Goal: Transaction & Acquisition: Purchase product/service

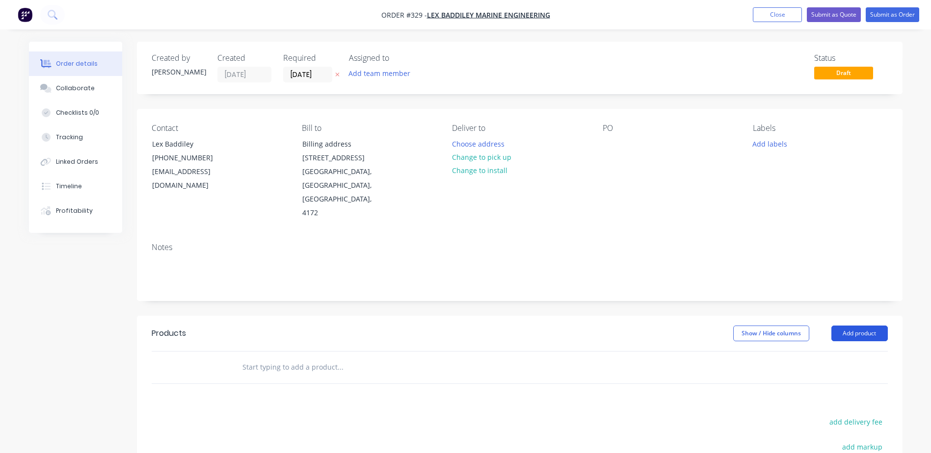
click at [846, 326] on button "Add product" at bounding box center [859, 334] width 56 height 16
click at [843, 351] on div "Product catalogue" at bounding box center [841, 358] width 76 height 14
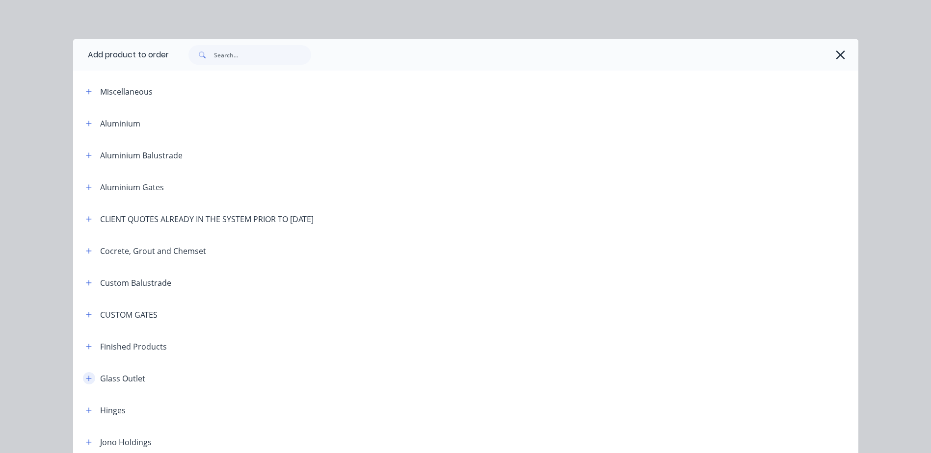
click at [86, 376] on icon "button" at bounding box center [89, 378] width 6 height 7
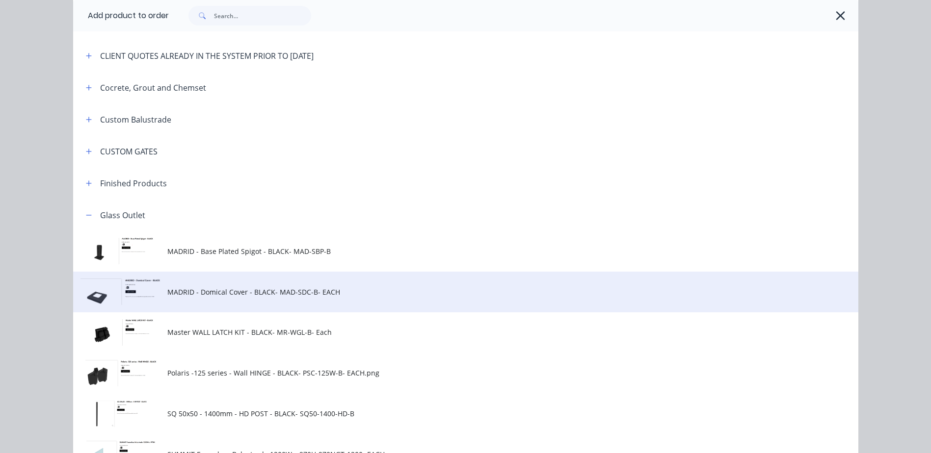
scroll to position [343, 0]
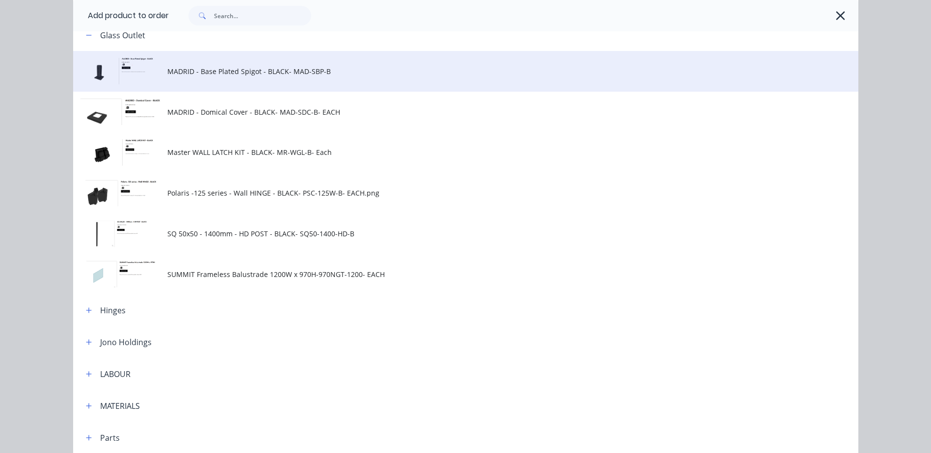
click at [218, 73] on span "MADRID - Base Plated Spigot - BLACK- MAD-SBP-B" at bounding box center [443, 71] width 552 height 10
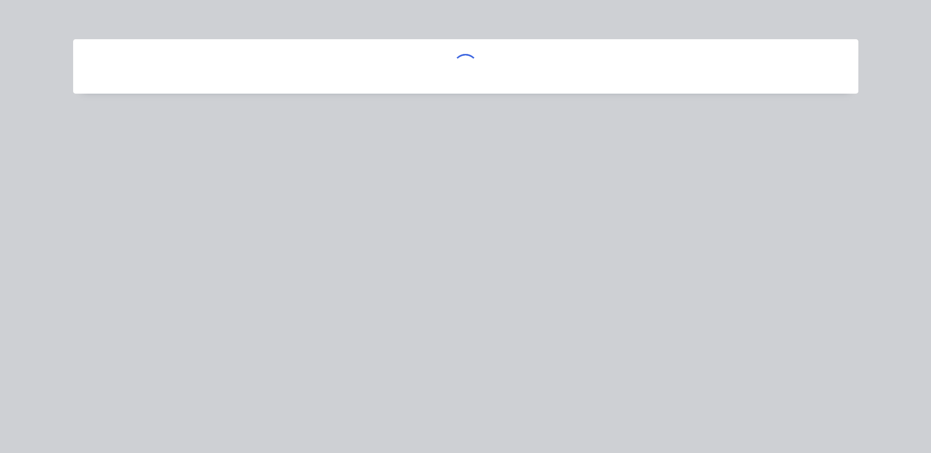
scroll to position [0, 0]
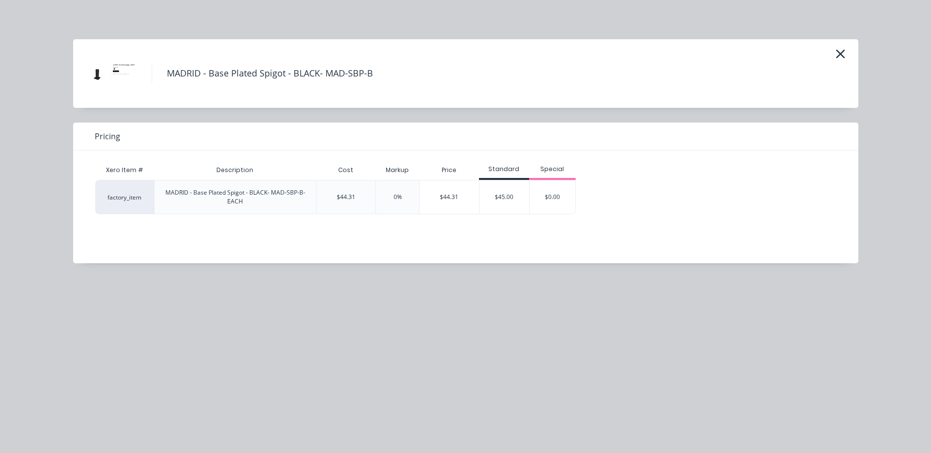
click at [500, 203] on div "$45.00" at bounding box center [504, 197] width 50 height 33
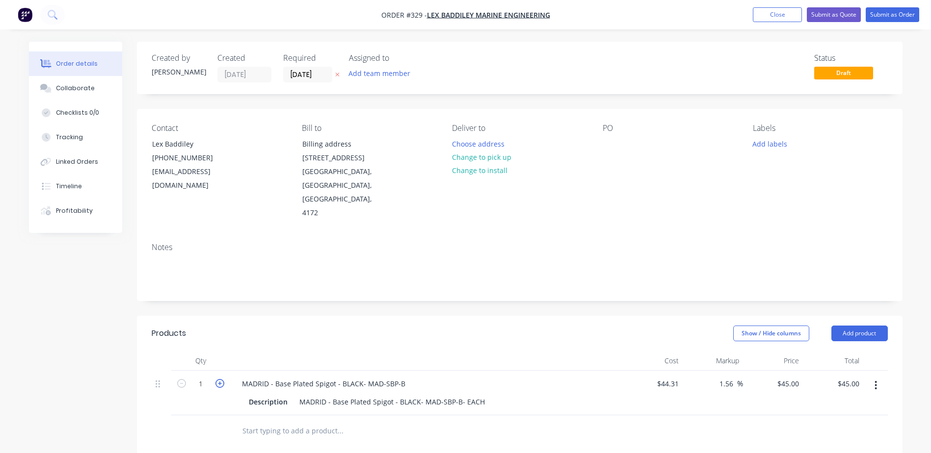
click at [221, 379] on icon "button" at bounding box center [219, 383] width 9 height 9
type input "2"
type input "$90.00"
click at [221, 379] on icon "button" at bounding box center [219, 383] width 9 height 9
type input "3"
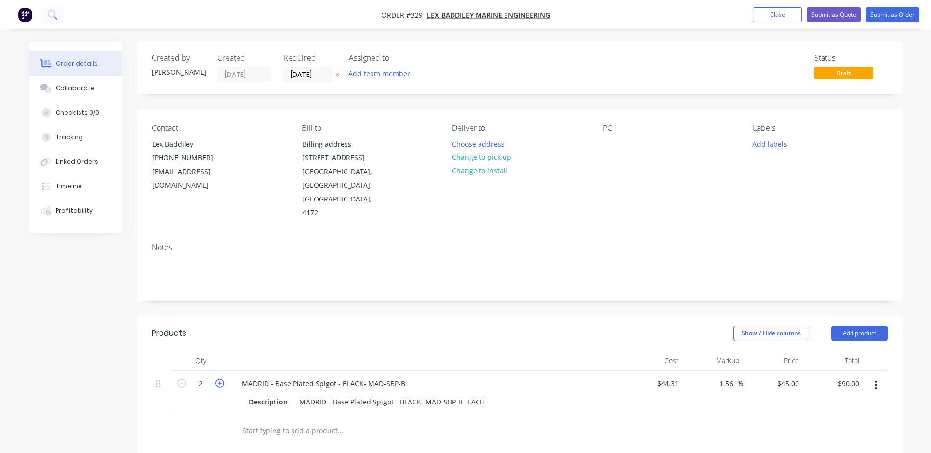
type input "$135.00"
click at [221, 379] on icon "button" at bounding box center [219, 383] width 9 height 9
type input "4"
type input "$180.00"
click at [221, 379] on icon "button" at bounding box center [219, 383] width 9 height 9
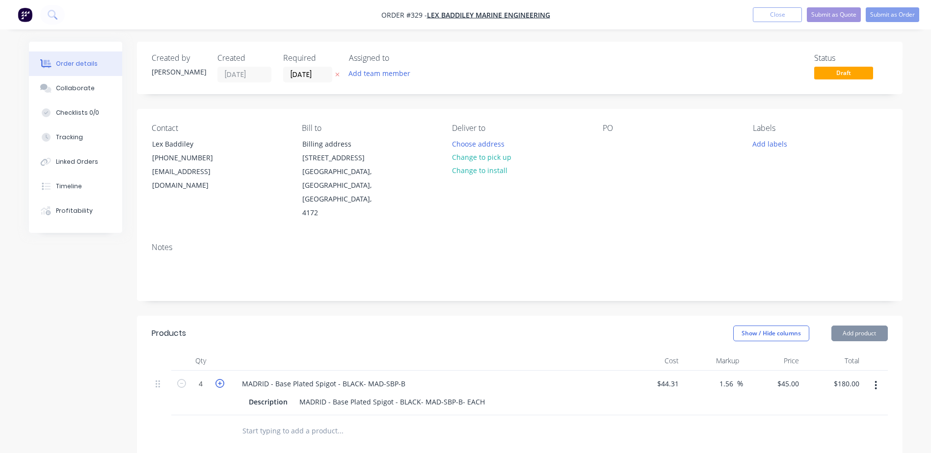
type input "5"
type input "$225.00"
click at [221, 379] on icon "button" at bounding box center [219, 383] width 9 height 9
type input "6"
type input "$270.00"
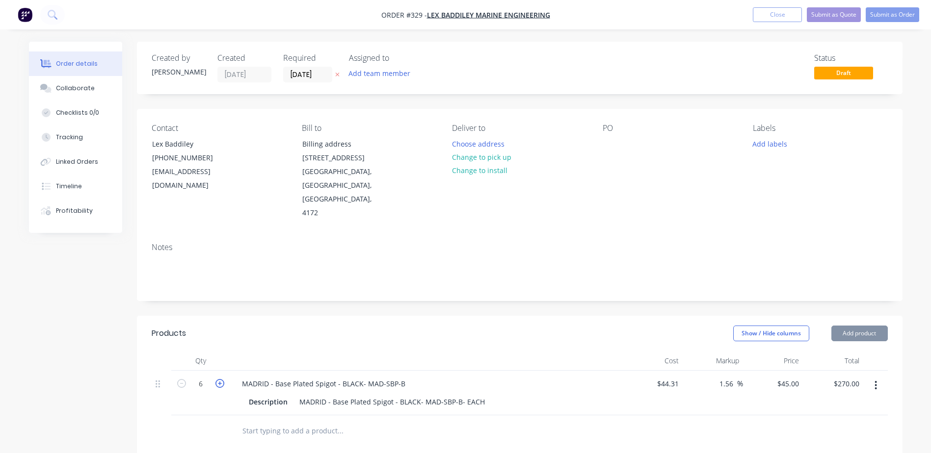
click at [221, 379] on icon "button" at bounding box center [219, 383] width 9 height 9
type input "7"
type input "$315.00"
click at [221, 379] on icon "button" at bounding box center [219, 383] width 9 height 9
type input "8"
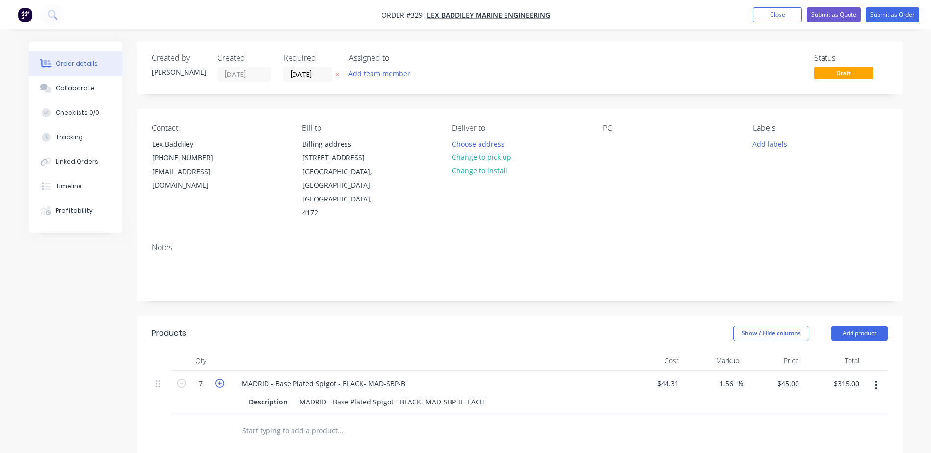
type input "$360.00"
click at [221, 379] on icon "button" at bounding box center [219, 383] width 9 height 9
type input "9"
type input "$405.00"
click at [182, 379] on icon "button" at bounding box center [181, 383] width 9 height 9
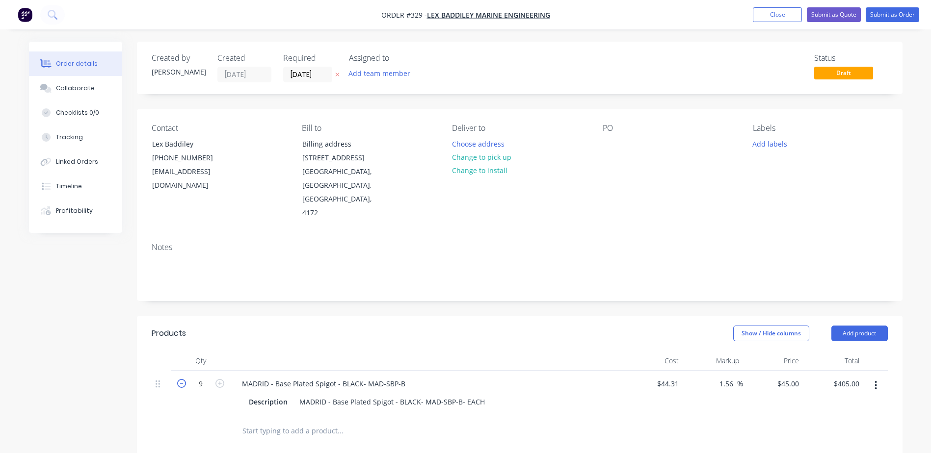
type input "8"
type input "$360.00"
click at [865, 326] on button "Add product" at bounding box center [859, 334] width 56 height 16
click at [838, 351] on div "Product catalogue" at bounding box center [841, 358] width 76 height 14
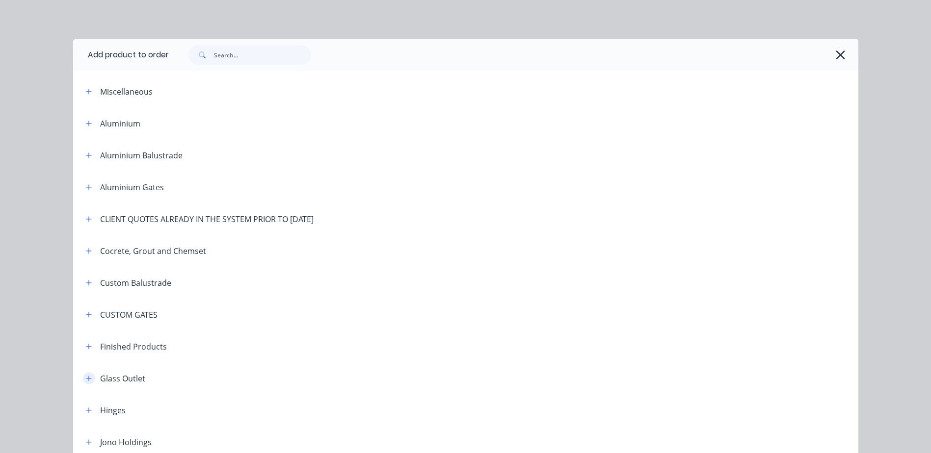
click at [87, 381] on icon "button" at bounding box center [89, 378] width 6 height 7
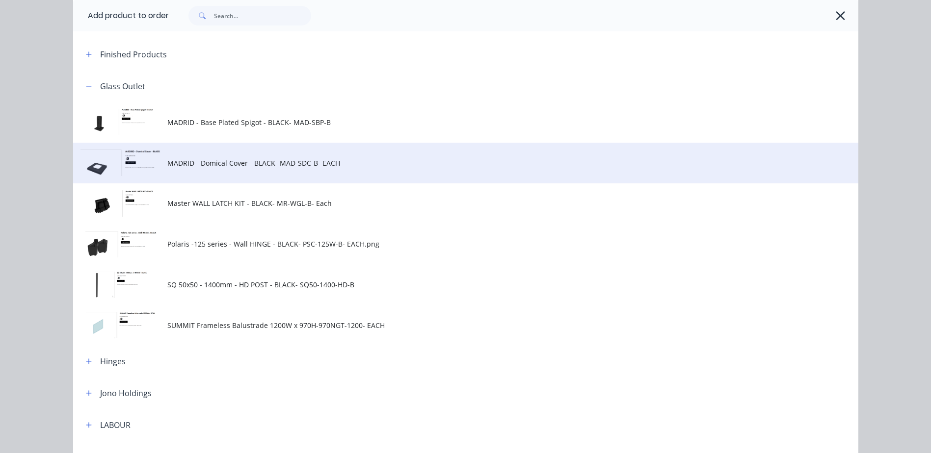
scroll to position [294, 0]
click at [190, 162] on span "MADRID - Domical Cover - BLACK- MAD-SDC-B- EACH" at bounding box center [443, 161] width 552 height 10
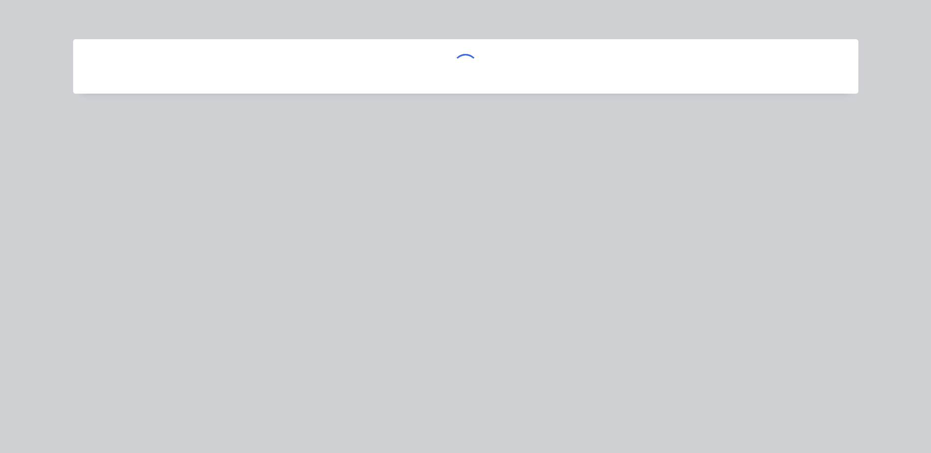
scroll to position [0, 0]
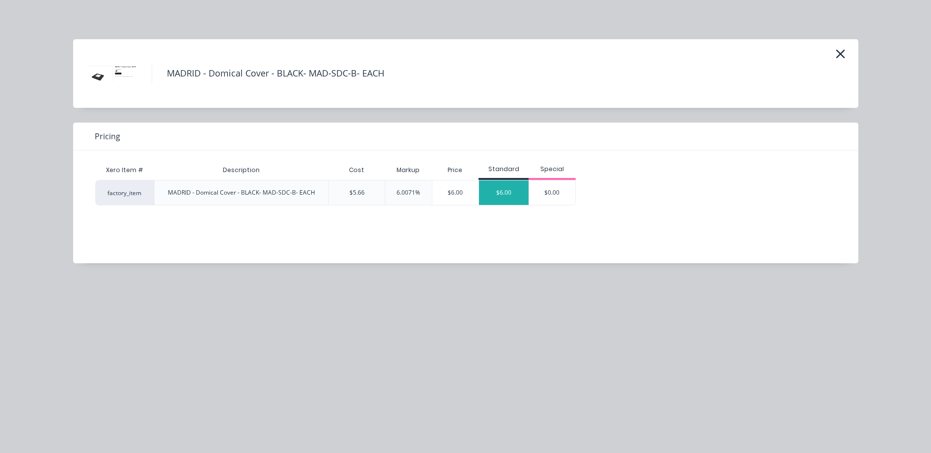
click at [500, 193] on div "$6.00" at bounding box center [504, 193] width 50 height 25
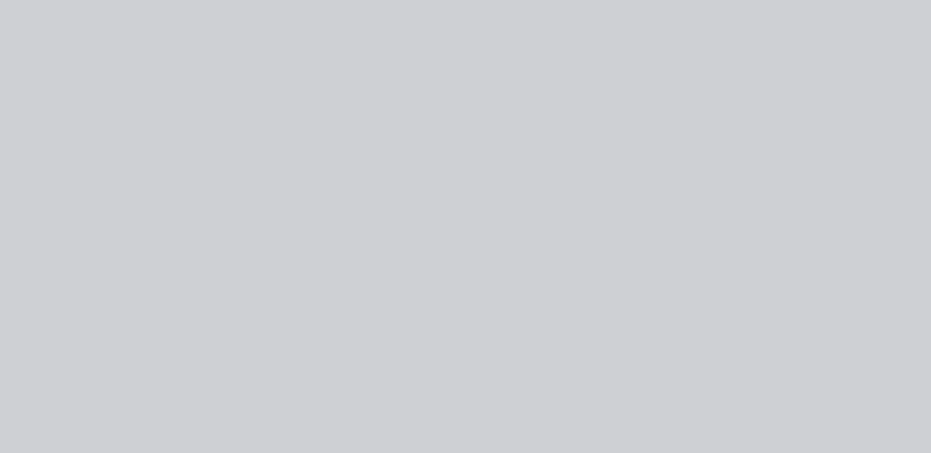
type input "$5.66"
type input "6.01"
type input "$6.00"
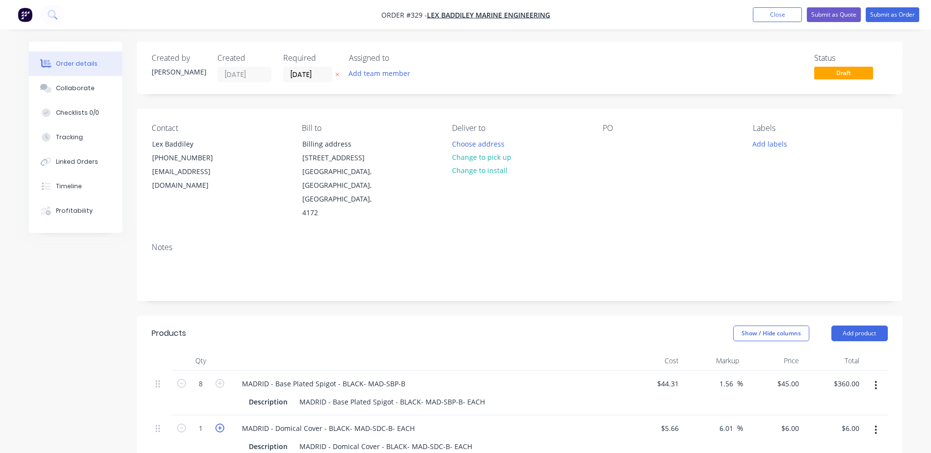
click at [217, 424] on icon "button" at bounding box center [219, 428] width 9 height 9
type input "2"
type input "$12.00"
click at [217, 424] on icon "button" at bounding box center [219, 428] width 9 height 9
type input "3"
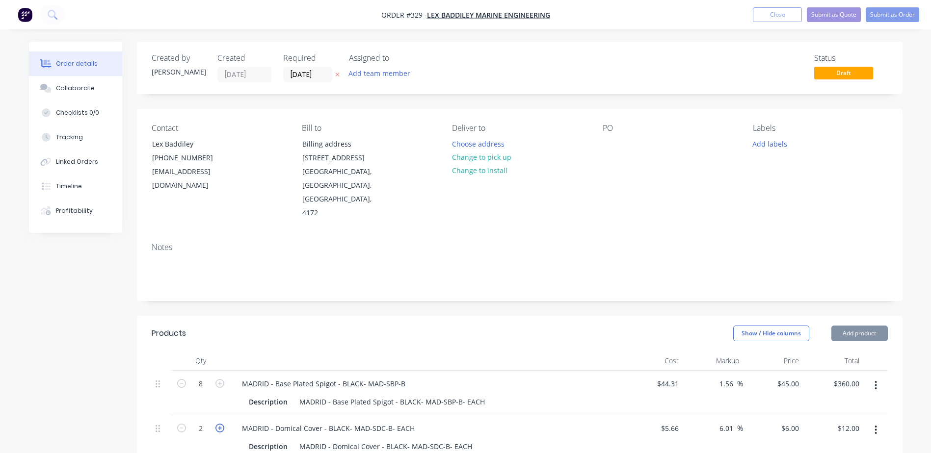
type input "$18.00"
click at [217, 424] on icon "button" at bounding box center [219, 428] width 9 height 9
type input "4"
type input "$24.00"
click at [217, 424] on icon "button" at bounding box center [219, 428] width 9 height 9
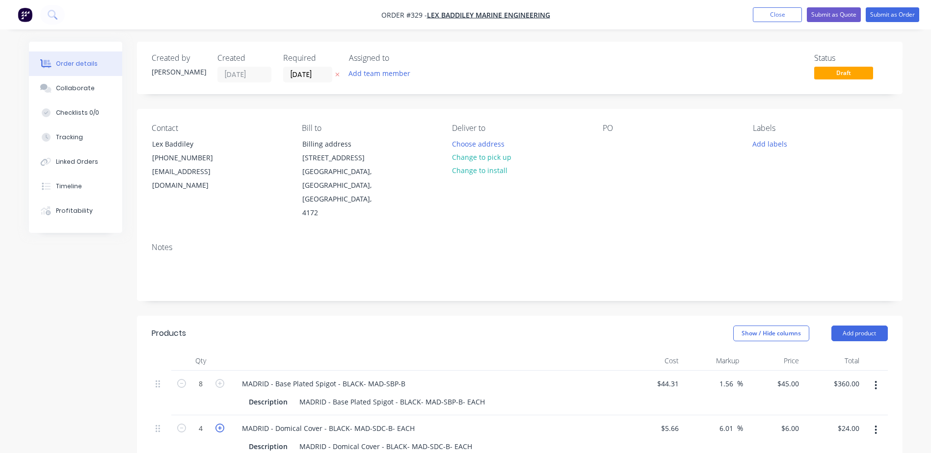
type input "5"
type input "$30.00"
click at [217, 424] on icon "button" at bounding box center [219, 428] width 9 height 9
type input "6"
type input "$36.00"
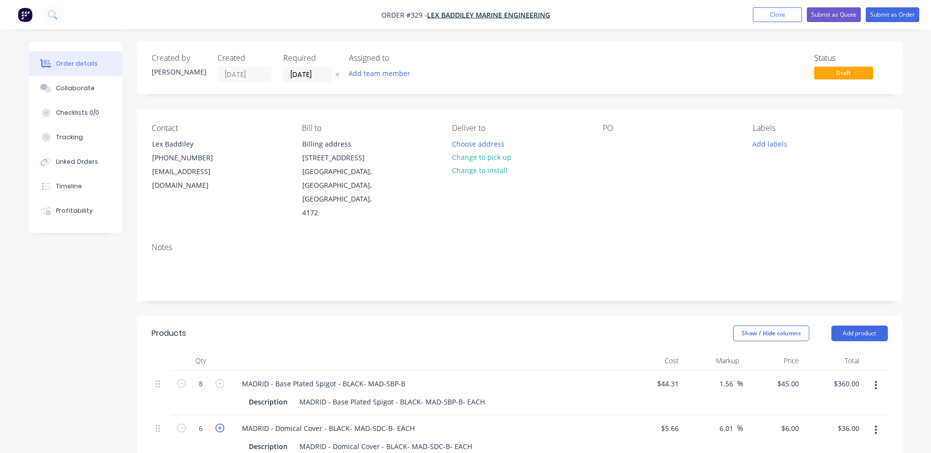
click at [217, 424] on icon "button" at bounding box center [219, 428] width 9 height 9
type input "7"
type input "$42.00"
click at [217, 424] on icon "button" at bounding box center [219, 428] width 9 height 9
type input "8"
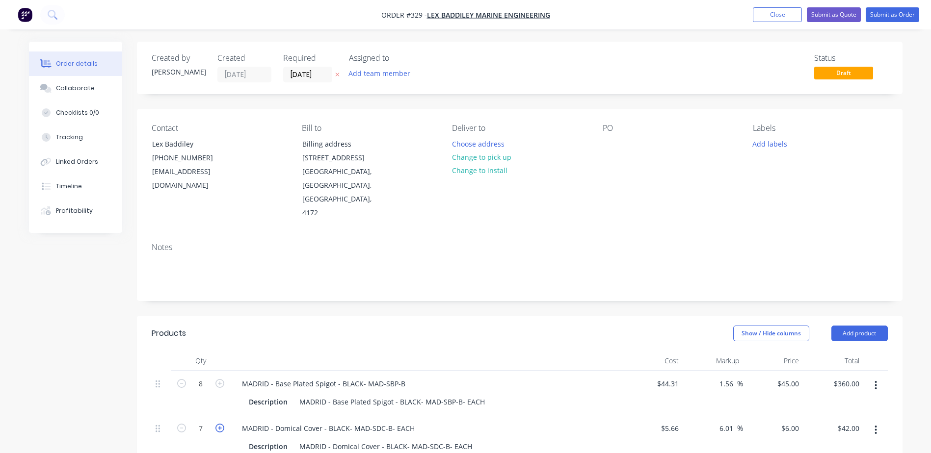
type input "$48.00"
click at [852, 326] on button "Add product" at bounding box center [859, 334] width 56 height 16
click at [835, 351] on div "Product catalogue" at bounding box center [841, 358] width 76 height 14
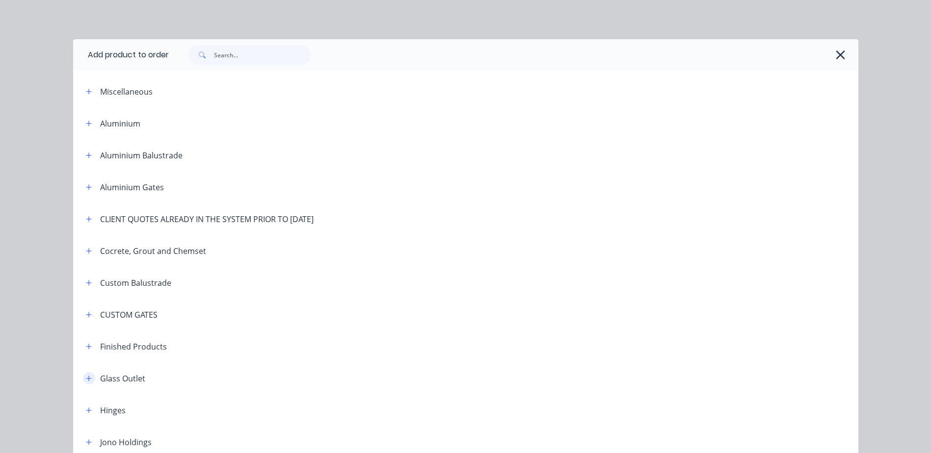
click at [89, 378] on button "button" at bounding box center [89, 378] width 12 height 12
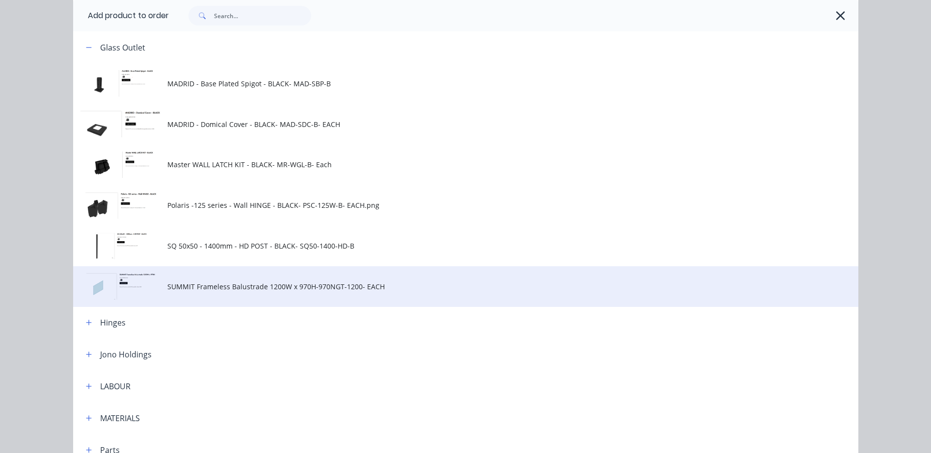
scroll to position [343, 0]
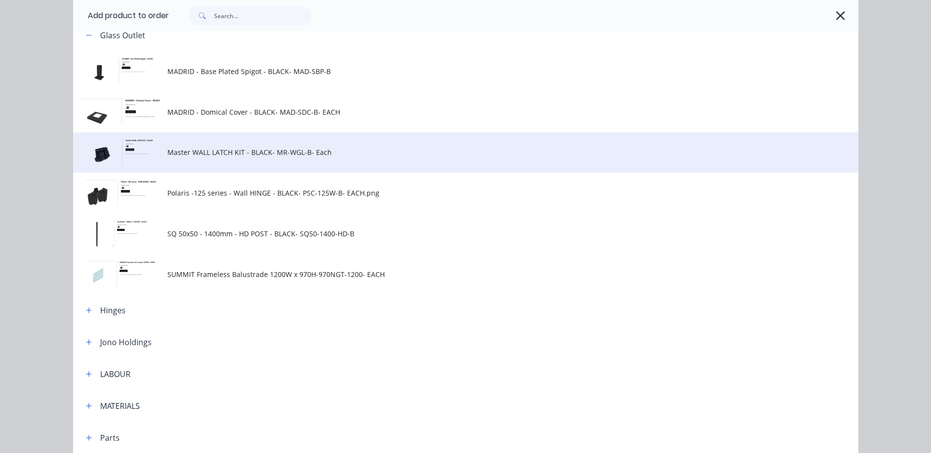
click at [214, 154] on span "Master WALL LATCH KIT - BLACK- MR-WGL-B- Each" at bounding box center [443, 152] width 552 height 10
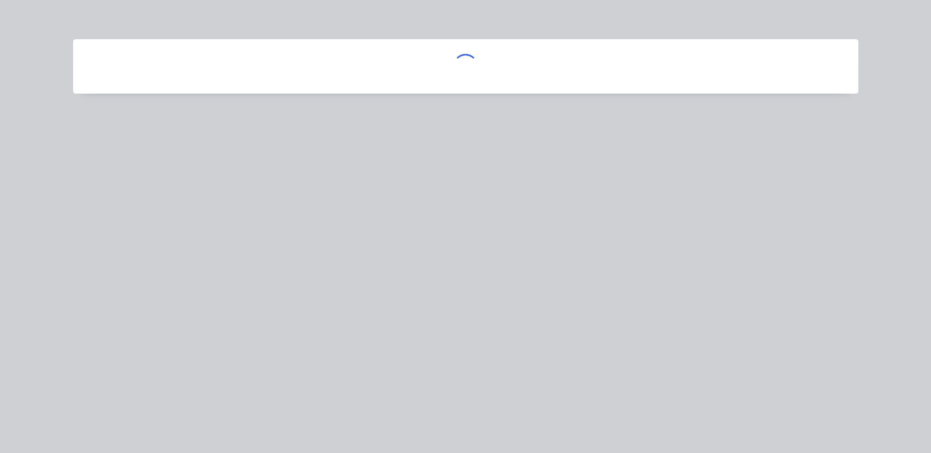
scroll to position [0, 0]
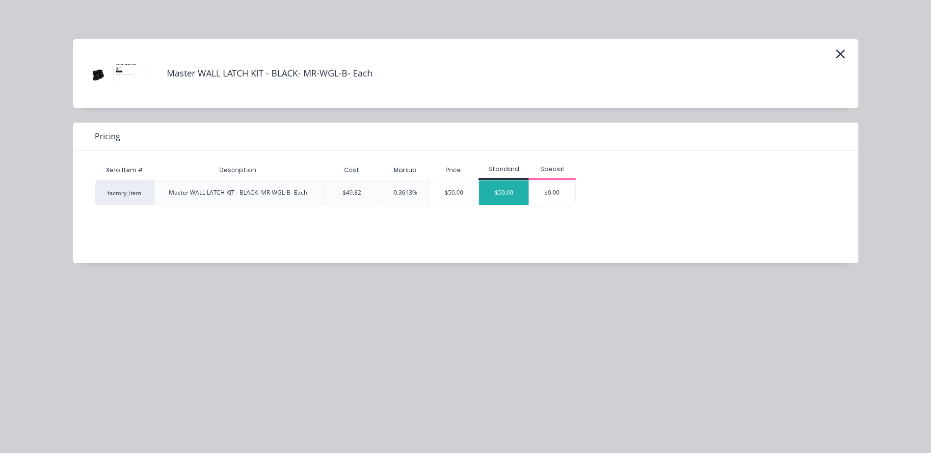
click at [487, 191] on div "$50.00" at bounding box center [504, 193] width 50 height 25
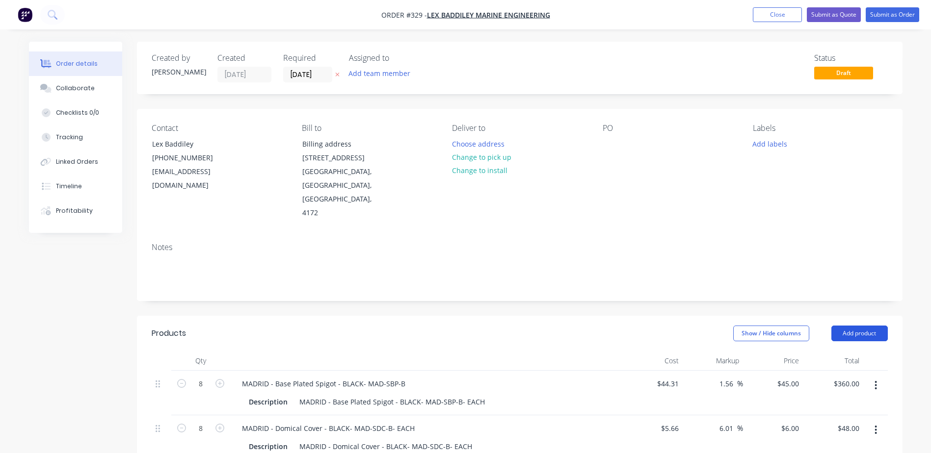
click at [851, 326] on button "Add product" at bounding box center [859, 334] width 56 height 16
click at [827, 351] on div "Product catalogue" at bounding box center [841, 358] width 76 height 14
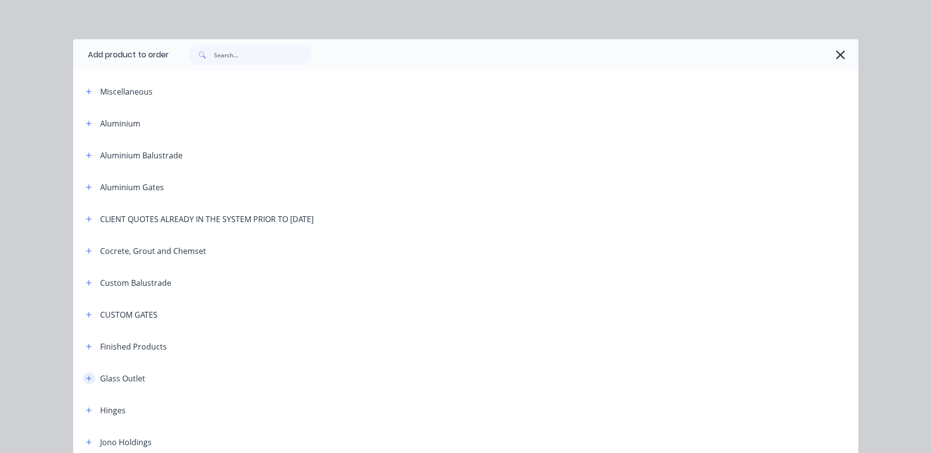
click at [87, 379] on icon "button" at bounding box center [88, 378] width 5 height 5
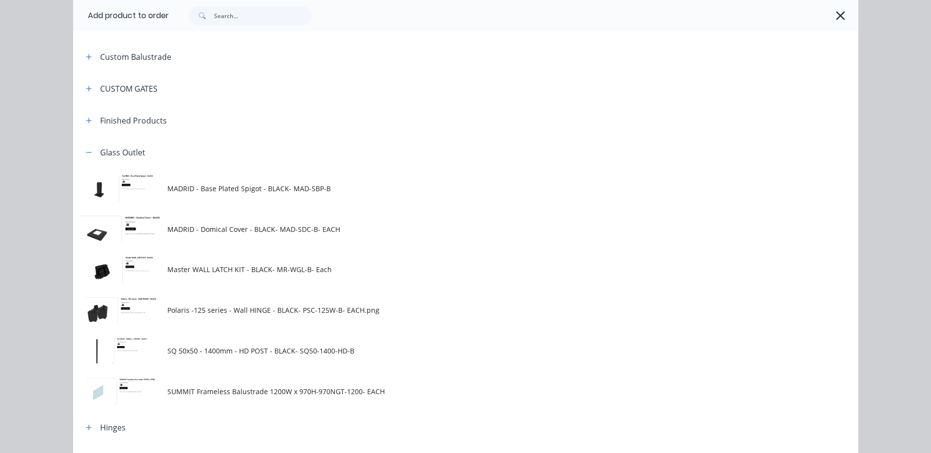
scroll to position [245, 0]
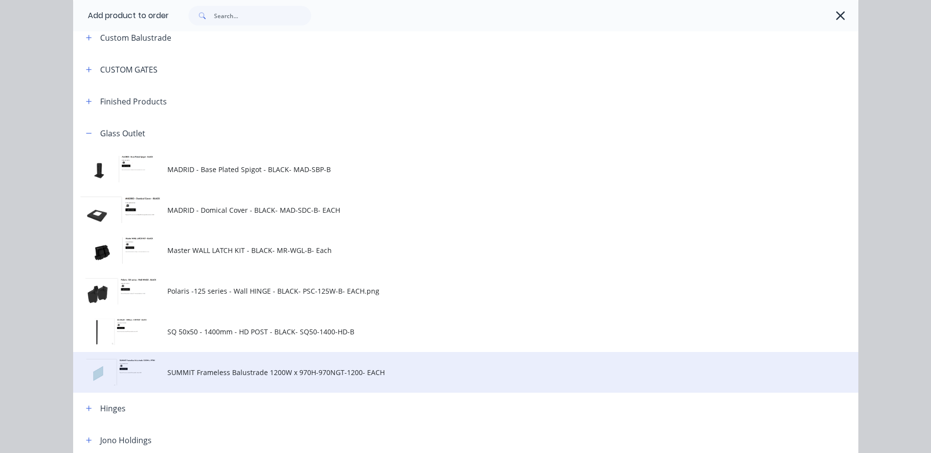
click at [300, 375] on span "SUMMIT Frameless Balustrade 1200W x 970H-970NGT-1200- EACH" at bounding box center [443, 372] width 552 height 10
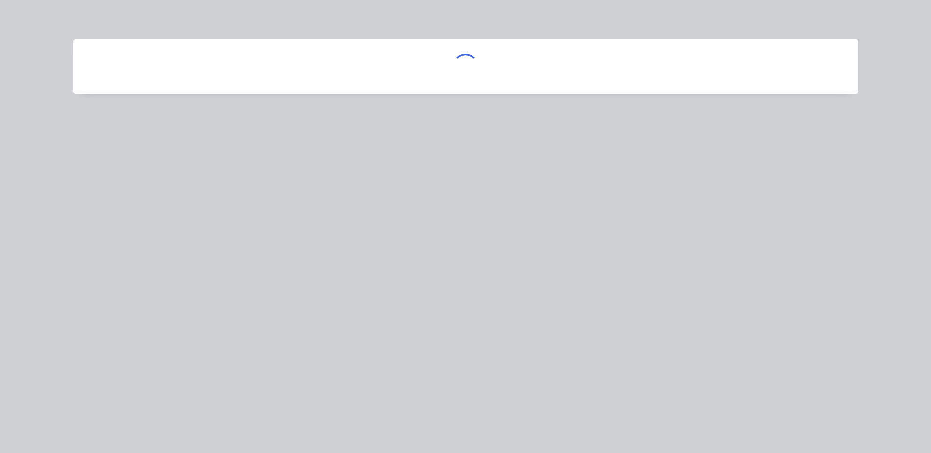
scroll to position [0, 0]
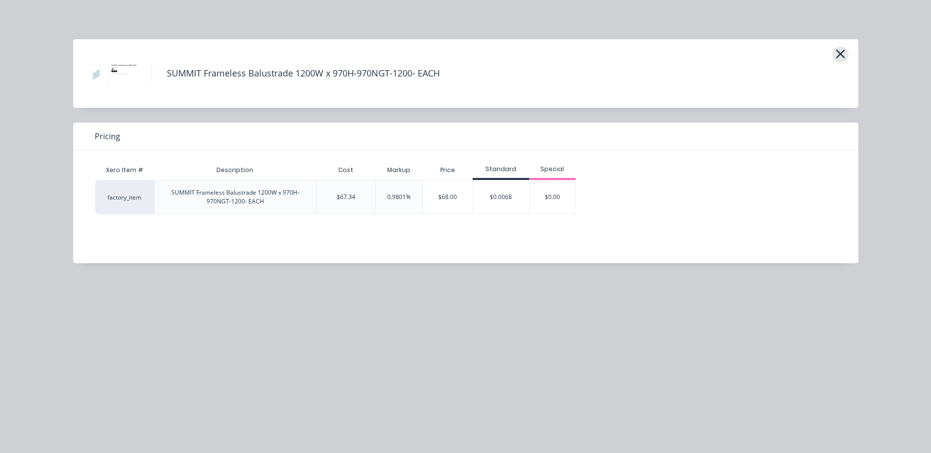
click at [838, 53] on icon "button" at bounding box center [839, 54] width 9 height 9
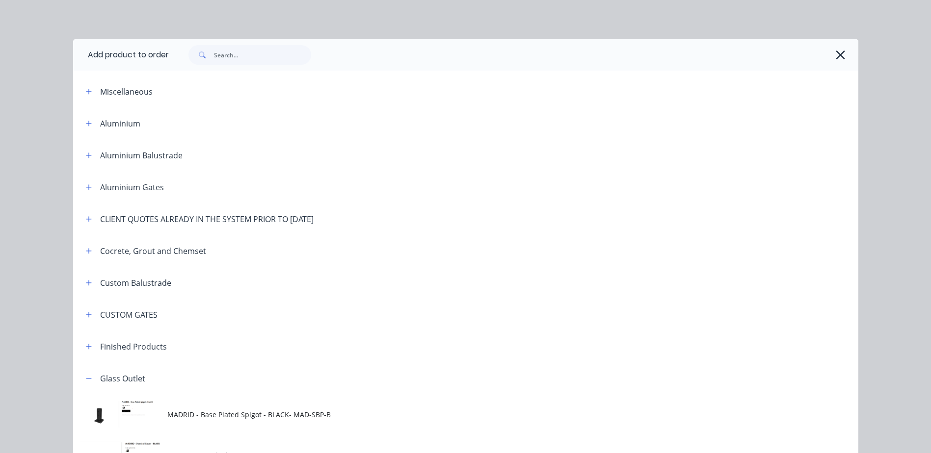
scroll to position [363, 0]
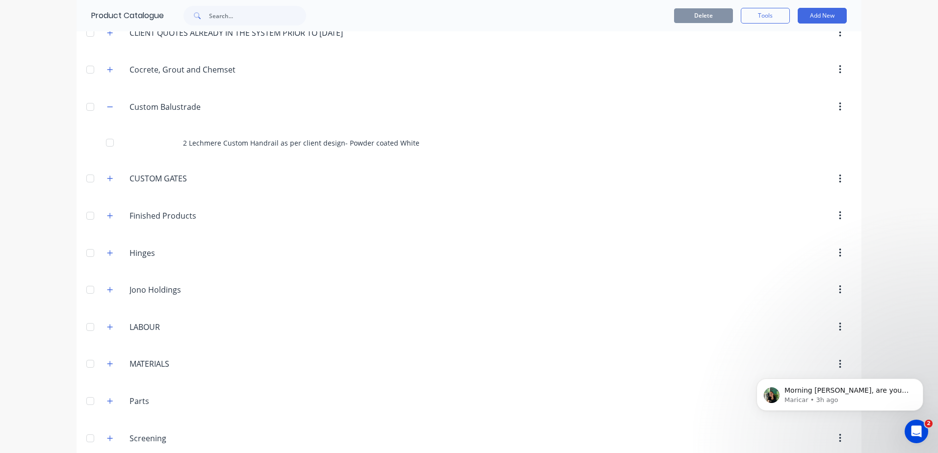
scroll to position [352, 0]
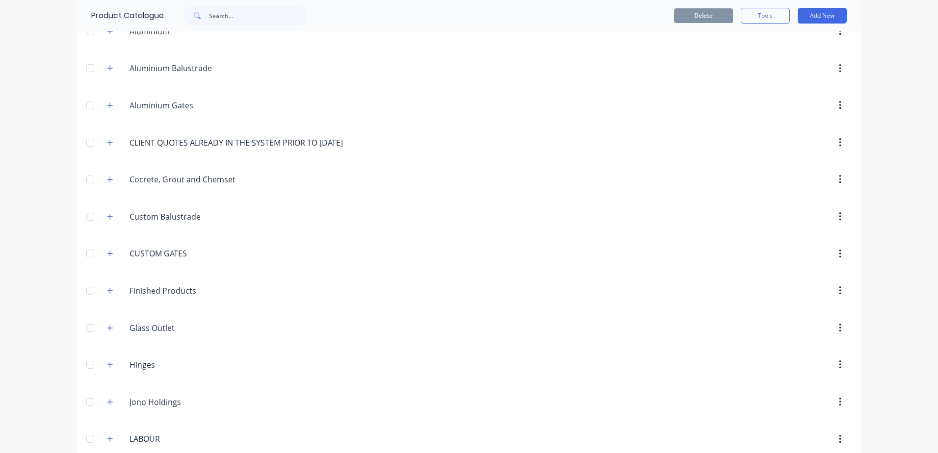
scroll to position [98, 0]
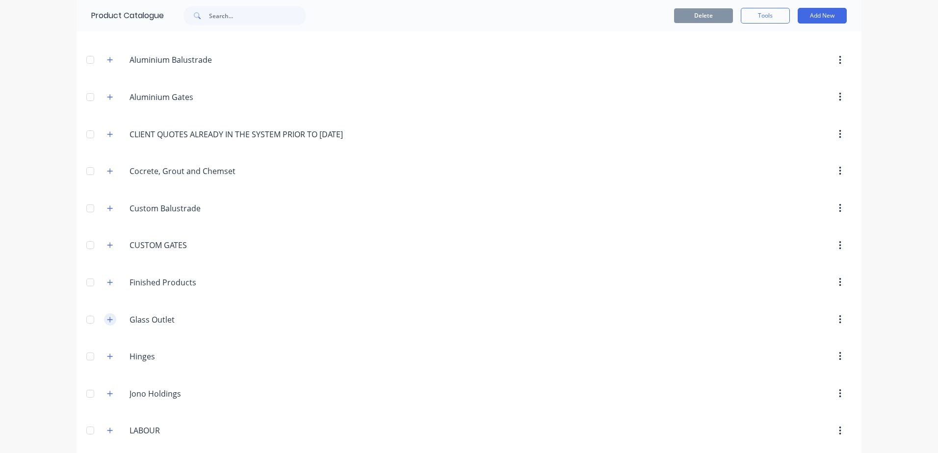
click at [108, 320] on icon "button" at bounding box center [109, 319] width 5 height 5
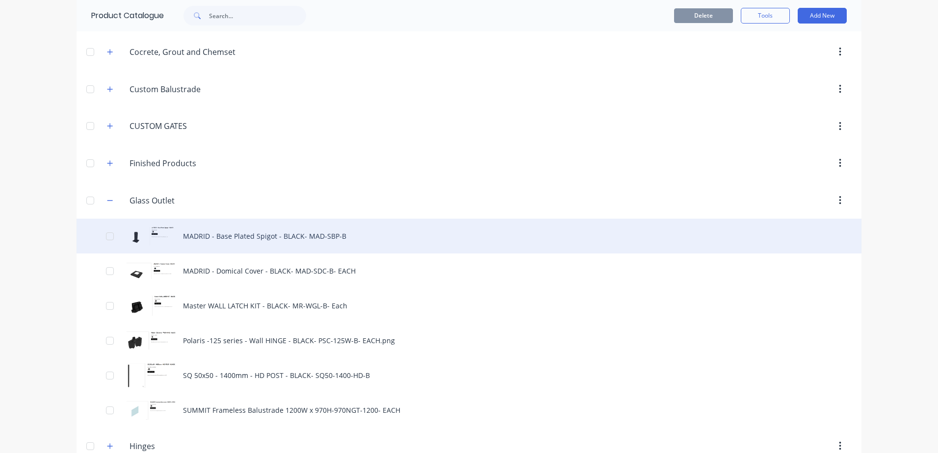
scroll to position [343, 0]
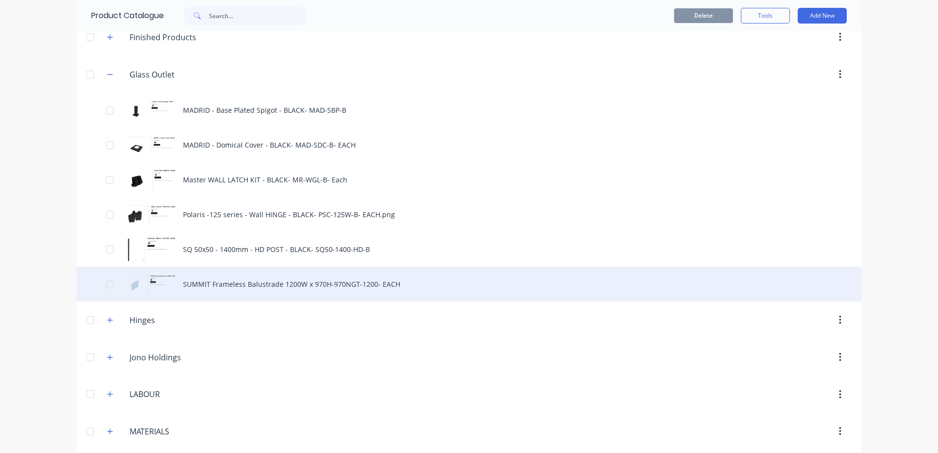
click at [286, 283] on div "SUMMIT Frameless Balustrade 1200W x 970H-970NGT-1200- EACH" at bounding box center [469, 284] width 785 height 35
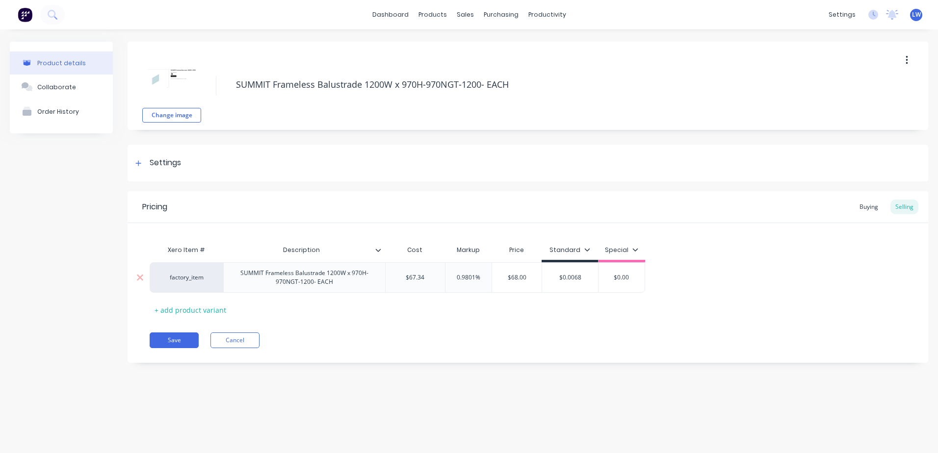
type input "$0.0068"
click at [579, 281] on input "$0.0068" at bounding box center [570, 277] width 56 height 9
drag, startPoint x: 579, startPoint y: 278, endPoint x: 556, endPoint y: 277, distance: 23.1
click at [556, 277] on input "$0.0068" at bounding box center [570, 277] width 56 height 9
type textarea "x"
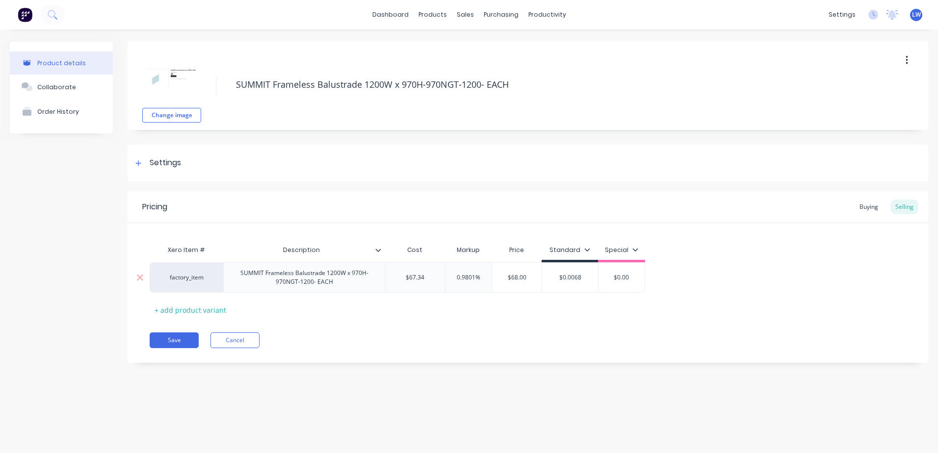
type input "6"
type textarea "x"
type input "68"
click at [521, 370] on div "Change image SUMMIT Frameless Balustrade 1200W x 970H-970NGT-1200- EACH Setting…" at bounding box center [528, 210] width 801 height 336
click at [159, 339] on button "Save" at bounding box center [174, 341] width 49 height 16
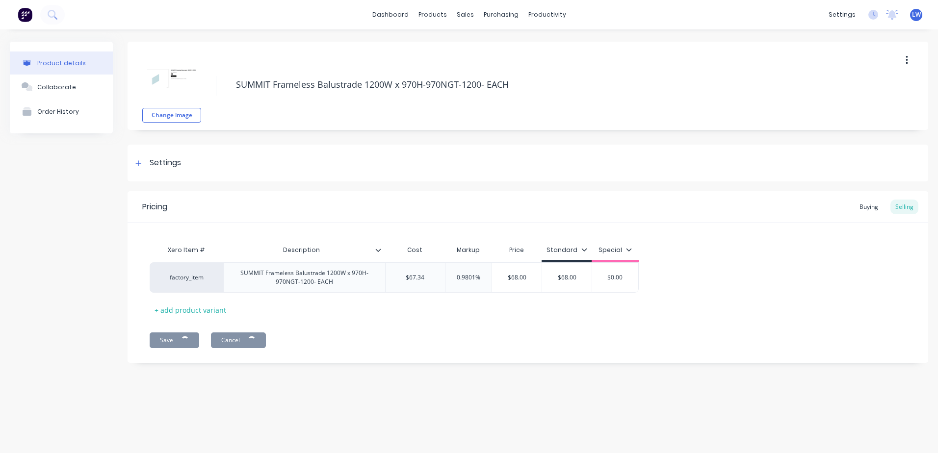
type textarea "x"
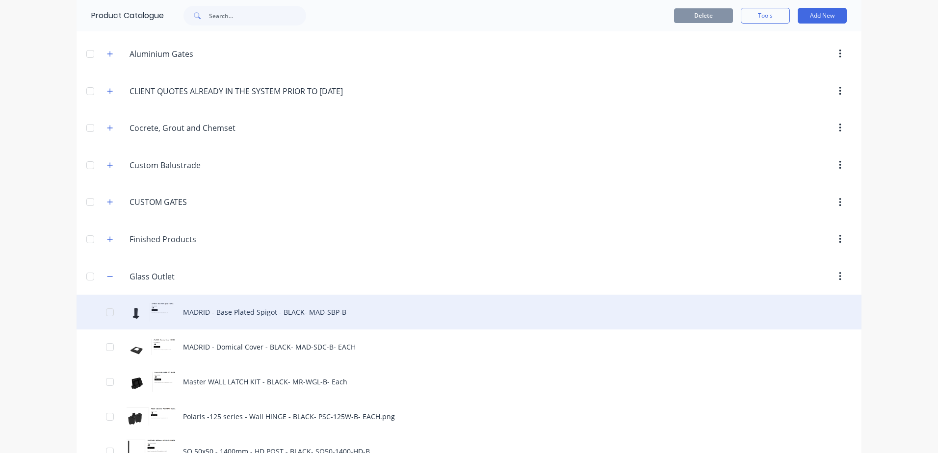
scroll to position [245, 0]
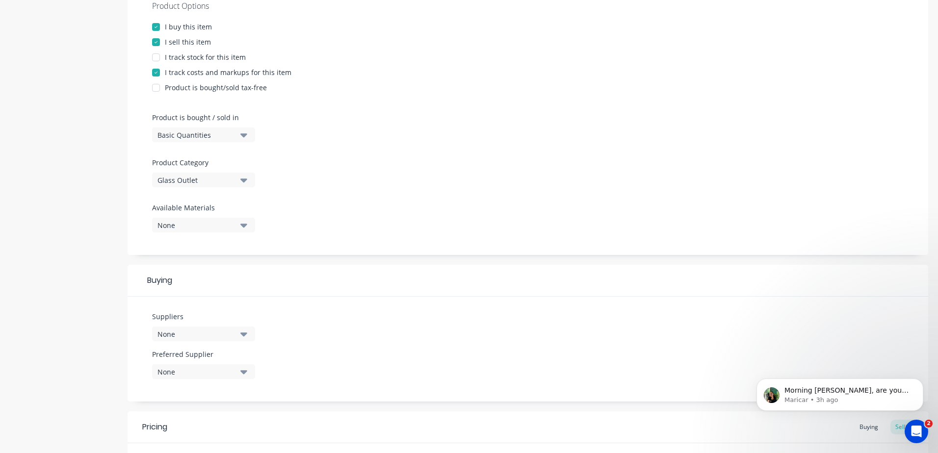
scroll to position [353, 0]
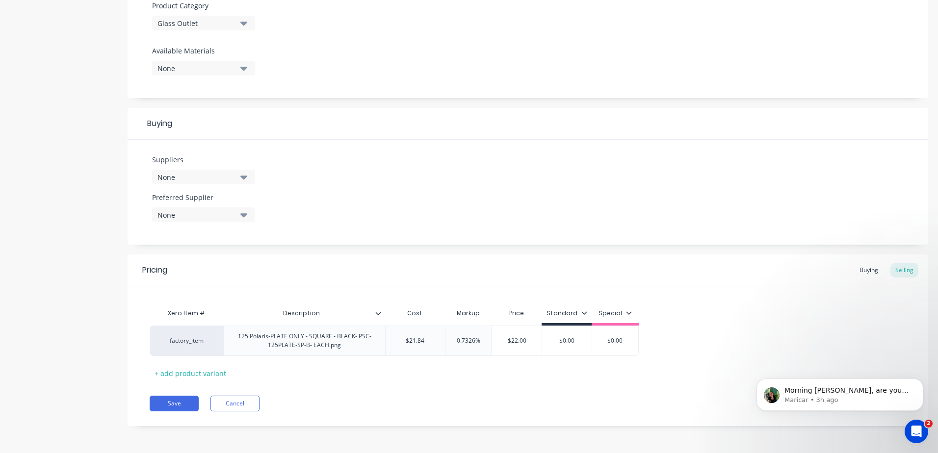
type input "2$0.00"
type textarea "x"
type input "22$0.00"
type textarea "x"
drag, startPoint x: 582, startPoint y: 338, endPoint x: 529, endPoint y: 342, distance: 53.6
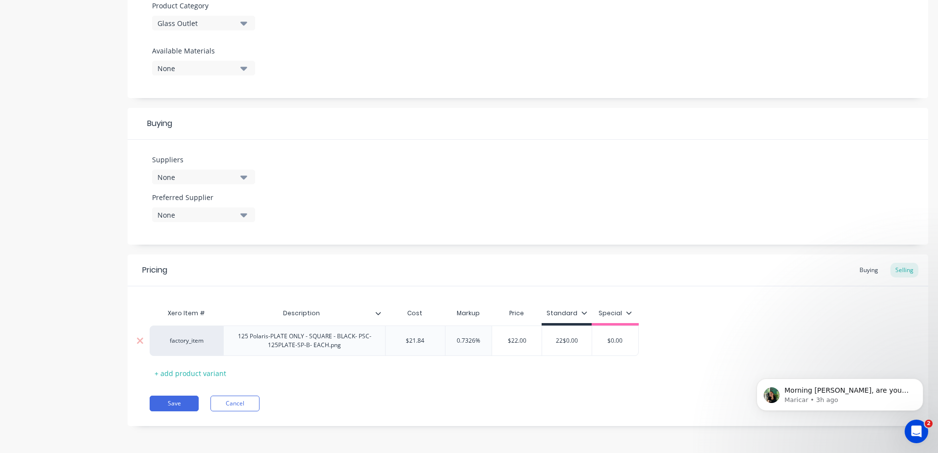
click at [529, 342] on div "factory_item 125 Polaris-PLATE ONLY - SQUARE - BLACK- PSC-125PLATE-SP-B- EACH.p…" at bounding box center [394, 341] width 489 height 30
type input "2"
type textarea "x"
type input "22"
type textarea "x"
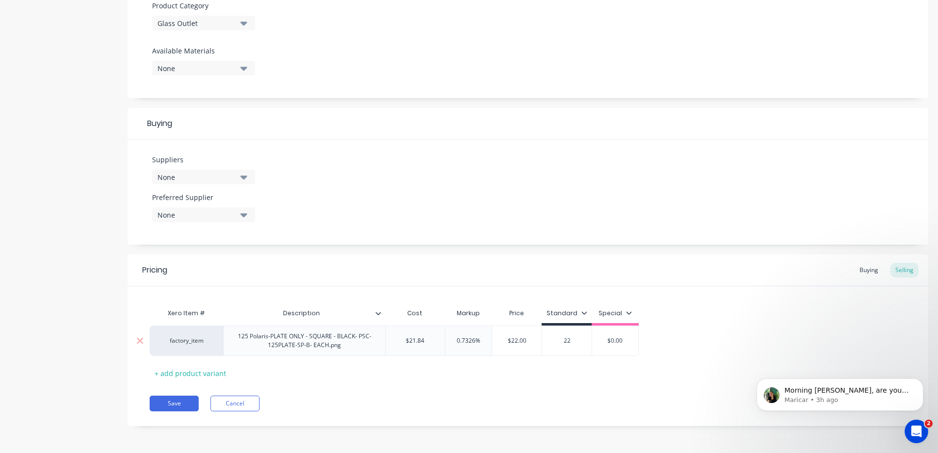
type input "22"
click at [499, 403] on div "Save Cancel" at bounding box center [539, 404] width 778 height 16
click at [177, 402] on button "Save" at bounding box center [174, 404] width 49 height 16
type textarea "x"
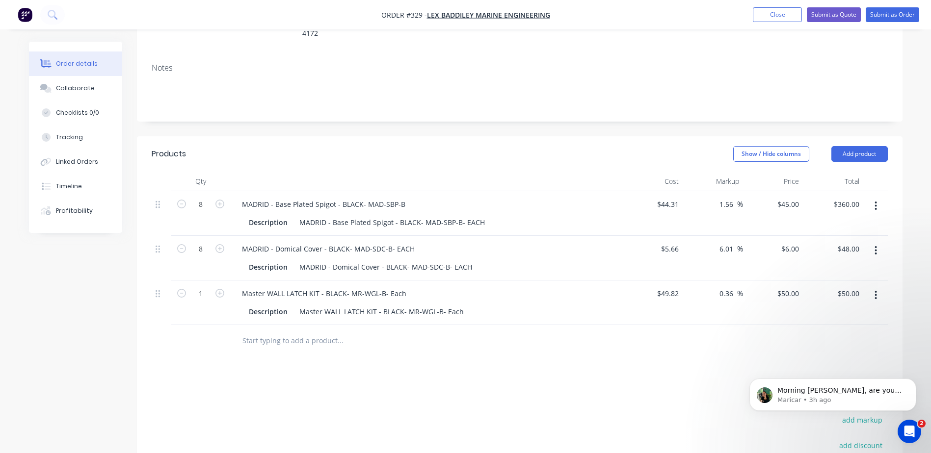
scroll to position [196, 0]
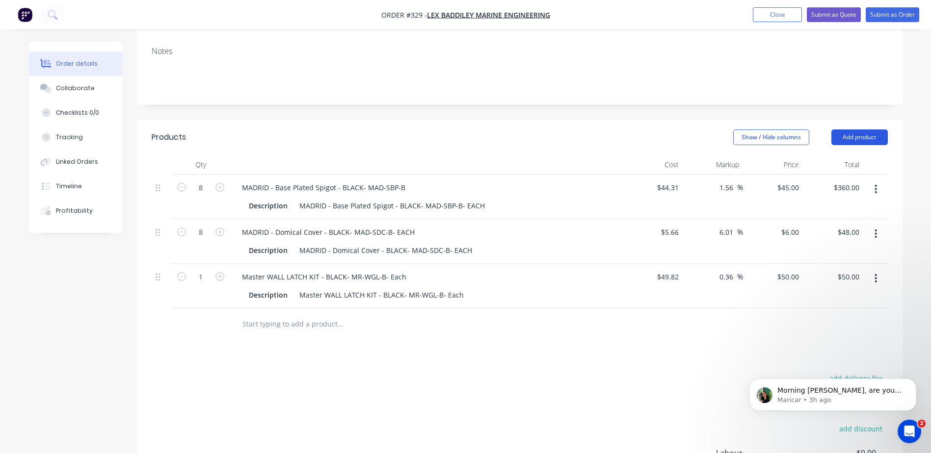
click at [854, 130] on button "Add product" at bounding box center [859, 138] width 56 height 16
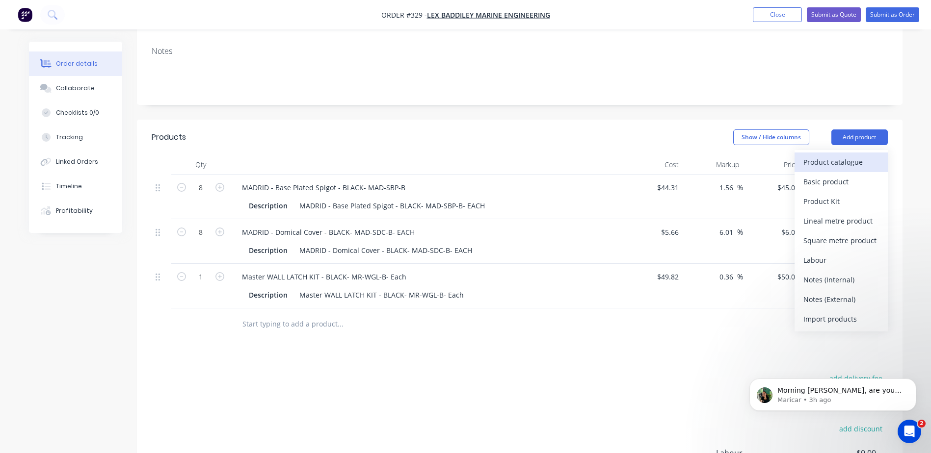
click at [831, 155] on div "Product catalogue" at bounding box center [841, 162] width 76 height 14
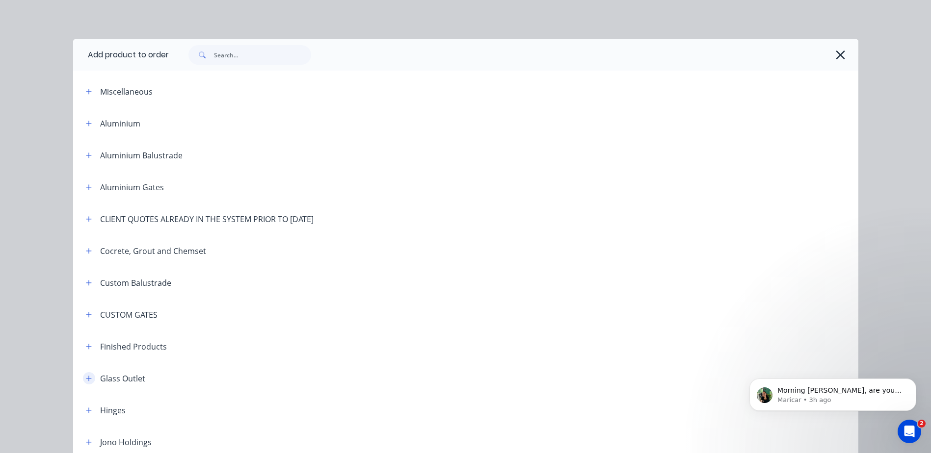
click at [86, 381] on icon "button" at bounding box center [89, 378] width 6 height 7
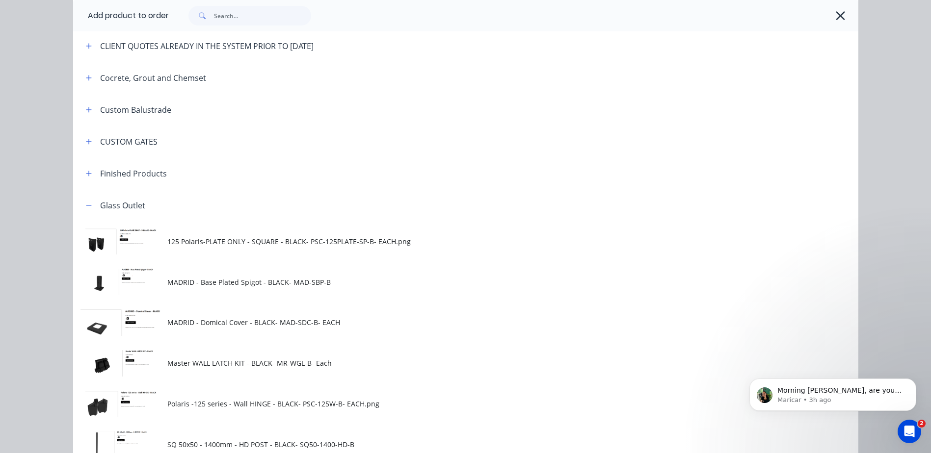
scroll to position [294, 0]
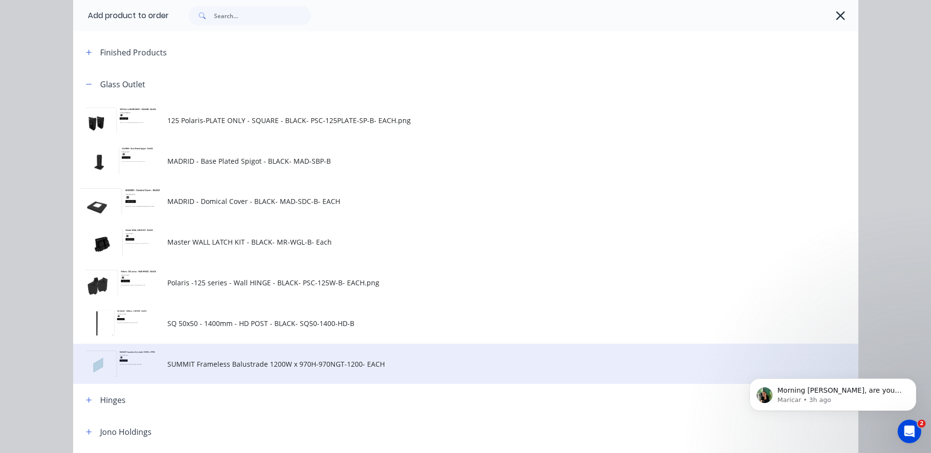
click at [264, 362] on span "SUMMIT Frameless Balustrade 1200W x 970H-970NGT-1200- EACH" at bounding box center [443, 364] width 552 height 10
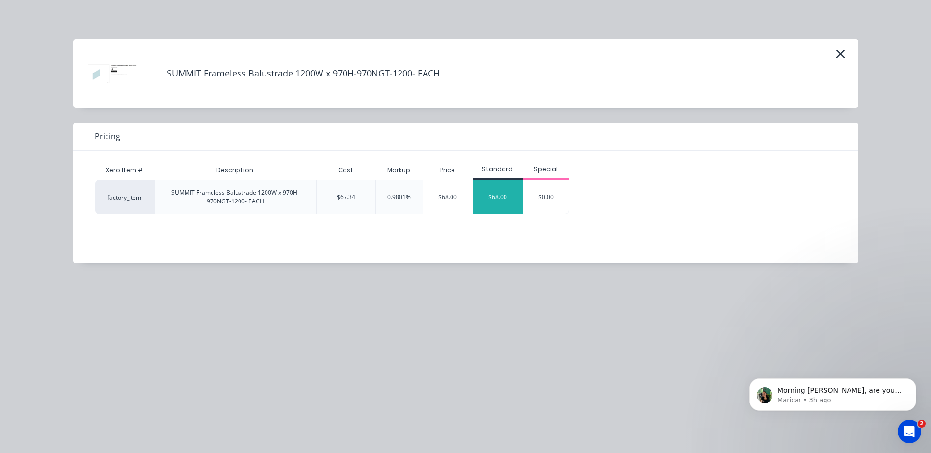
click at [495, 199] on div "$68.00" at bounding box center [498, 197] width 50 height 33
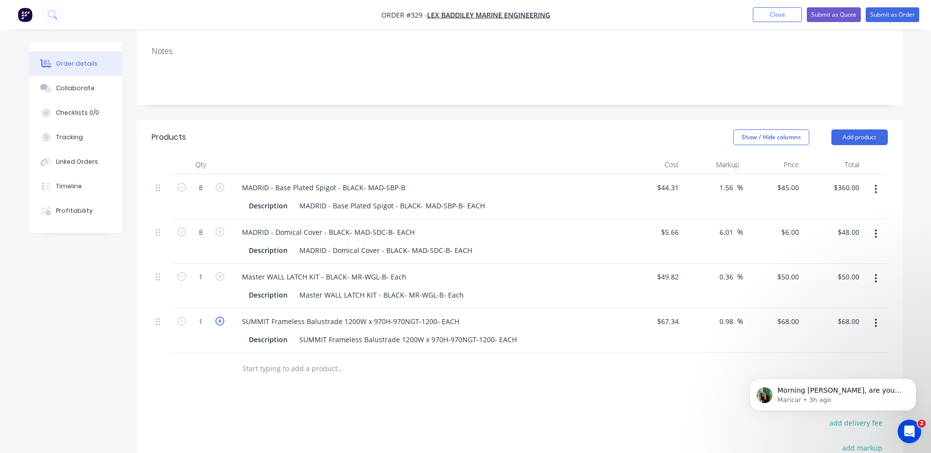
click at [221, 317] on icon "button" at bounding box center [219, 321] width 9 height 9
type input "2"
type input "$136.00"
click at [221, 317] on icon "button" at bounding box center [219, 321] width 9 height 9
type input "3"
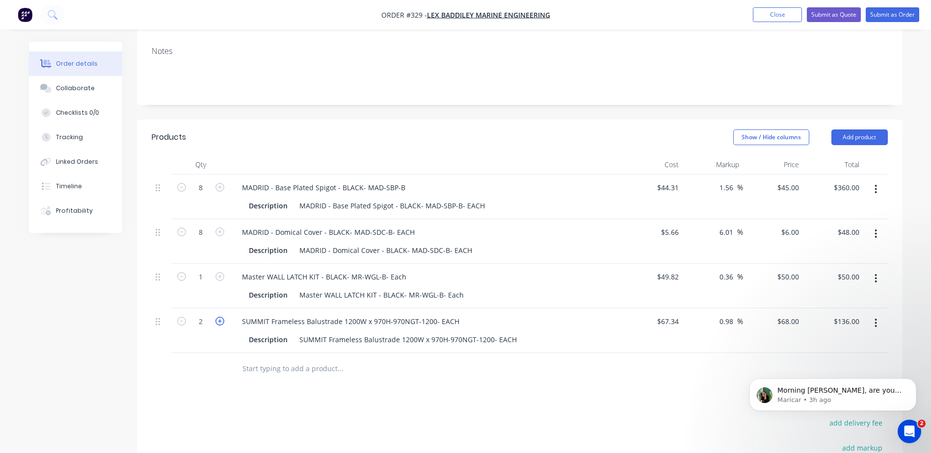
type input "$204.00"
click at [221, 317] on icon "button" at bounding box center [219, 321] width 9 height 9
type input "4"
type input "$272.00"
click at [221, 317] on icon "button" at bounding box center [219, 321] width 9 height 9
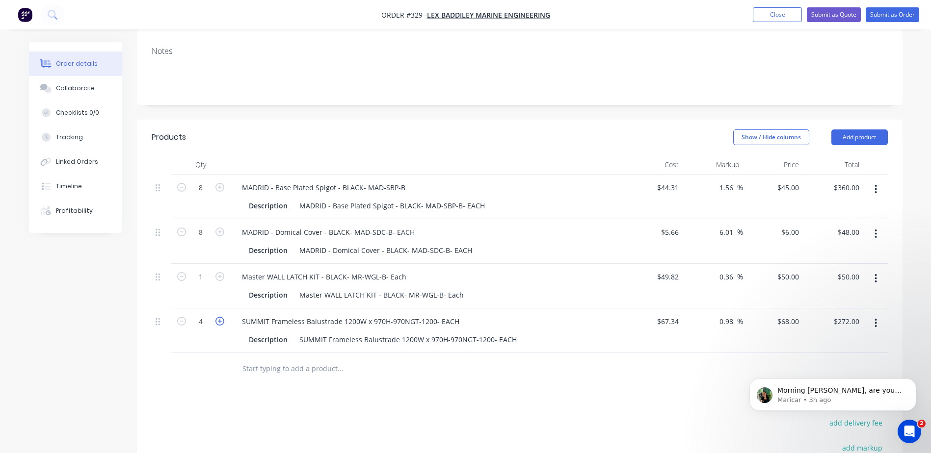
type input "5"
type input "$340.00"
click at [185, 317] on icon "button" at bounding box center [181, 321] width 9 height 9
type input "4"
type input "$272.00"
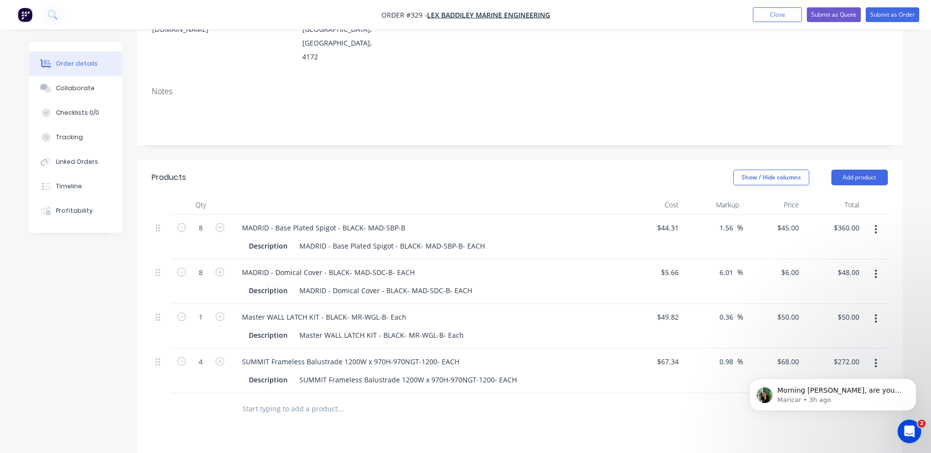
scroll to position [155, 0]
click at [839, 171] on button "Add product" at bounding box center [859, 179] width 56 height 16
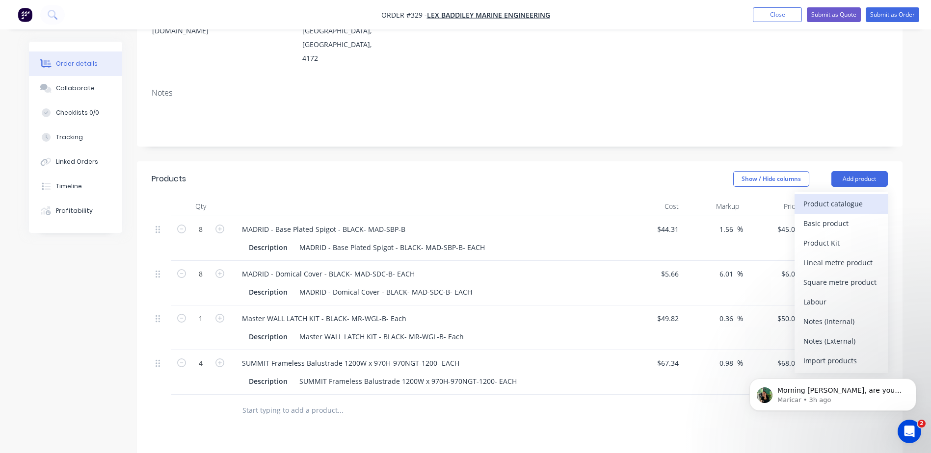
click at [837, 197] on div "Product catalogue" at bounding box center [841, 204] width 76 height 14
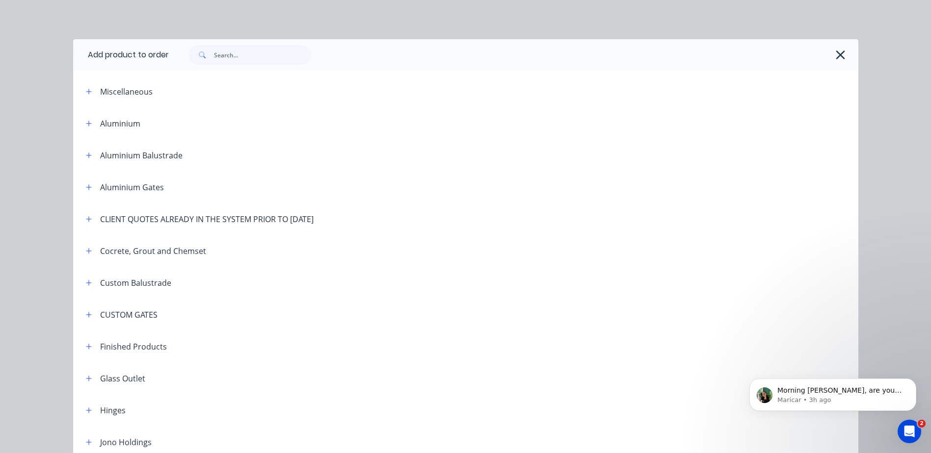
click at [101, 381] on div "Glass Outlet" at bounding box center [122, 379] width 45 height 12
click at [86, 381] on icon "button" at bounding box center [89, 378] width 6 height 7
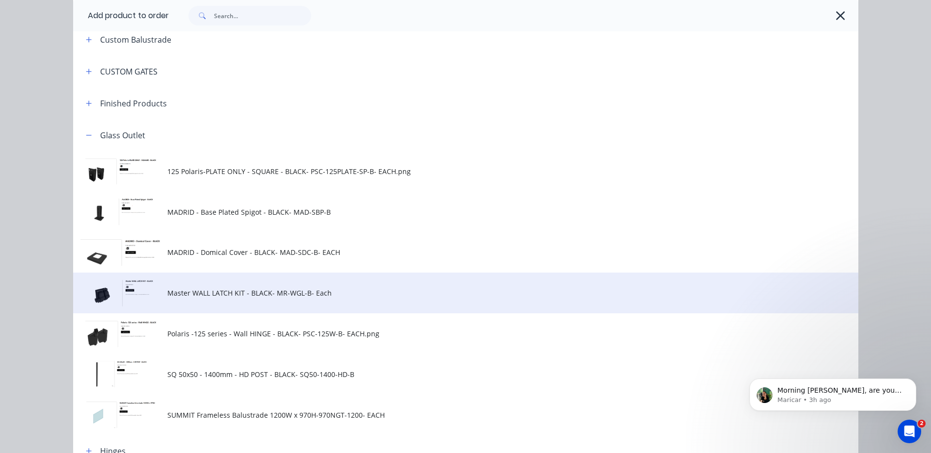
scroll to position [245, 0]
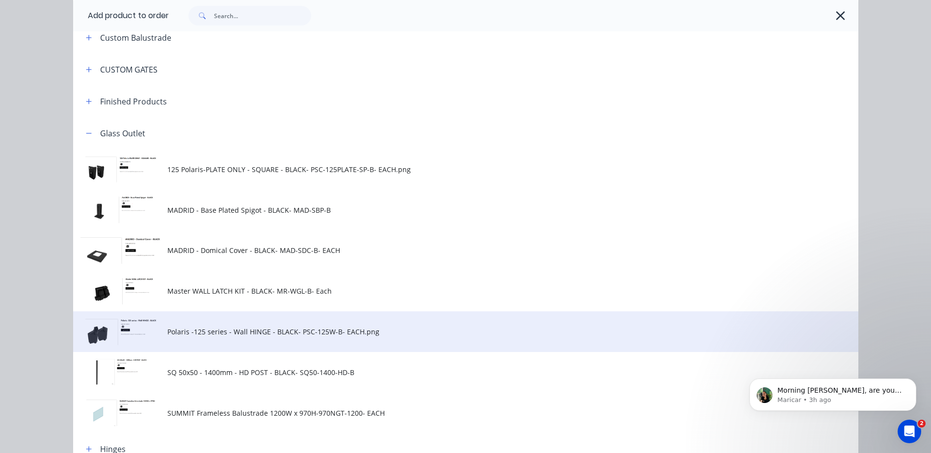
click at [236, 337] on span "Polaris -125 series - Wall HINGE - BLACK- PSC-125W-B- EACH.png" at bounding box center [443, 332] width 552 height 10
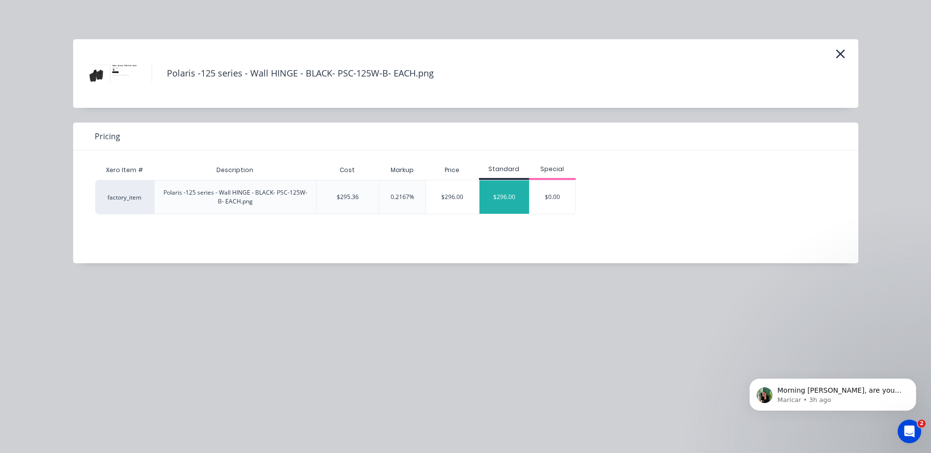
click at [497, 194] on div "$296.00" at bounding box center [504, 197] width 50 height 33
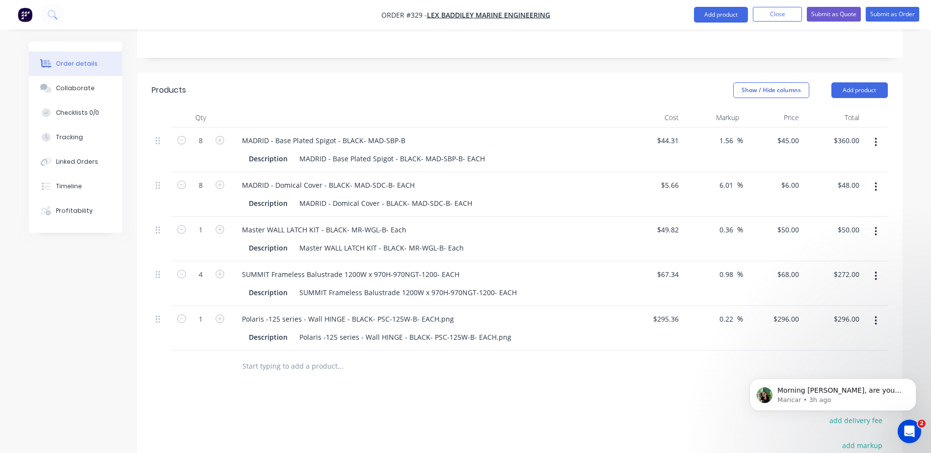
scroll to position [204, 0]
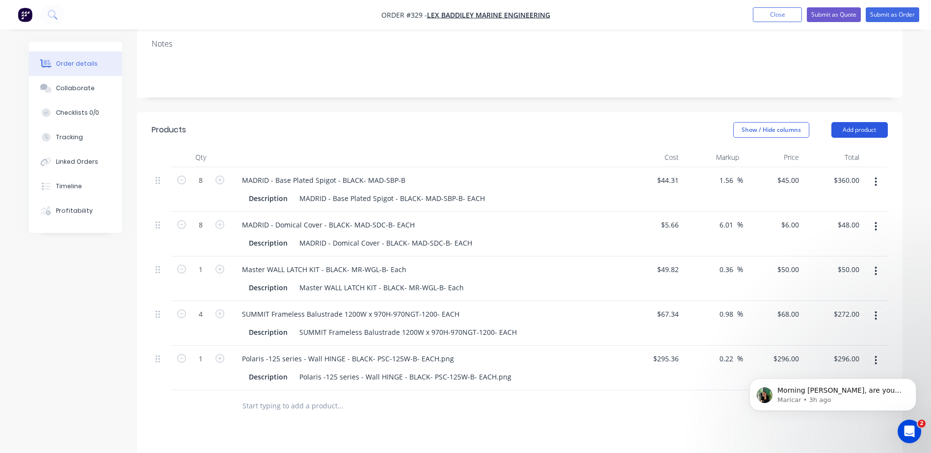
click at [850, 122] on button "Add product" at bounding box center [859, 130] width 56 height 16
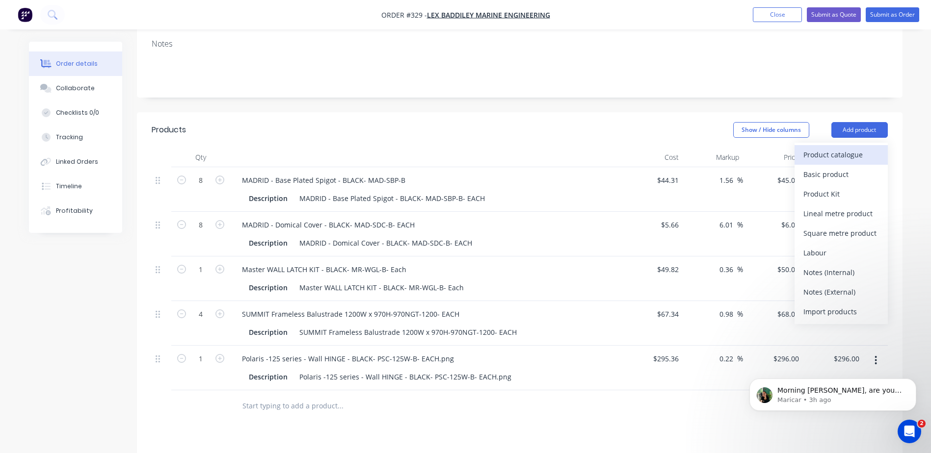
click at [830, 148] on div "Product catalogue" at bounding box center [841, 155] width 76 height 14
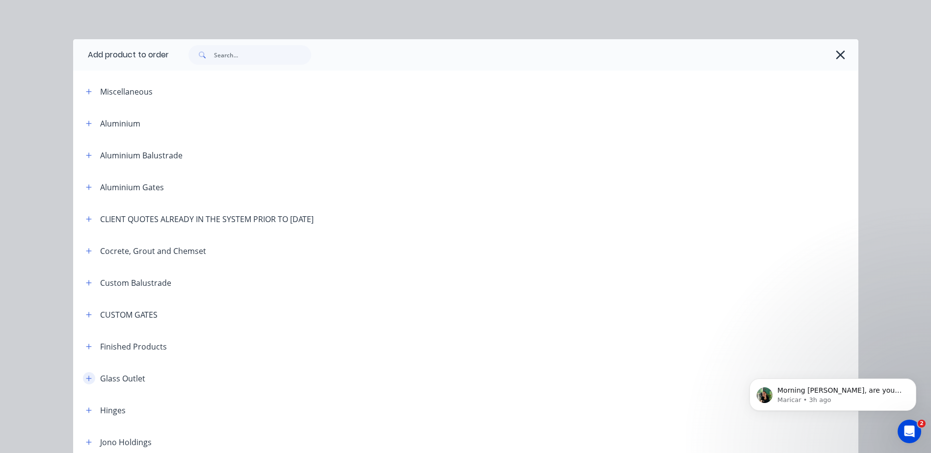
click at [87, 377] on icon "button" at bounding box center [89, 378] width 6 height 7
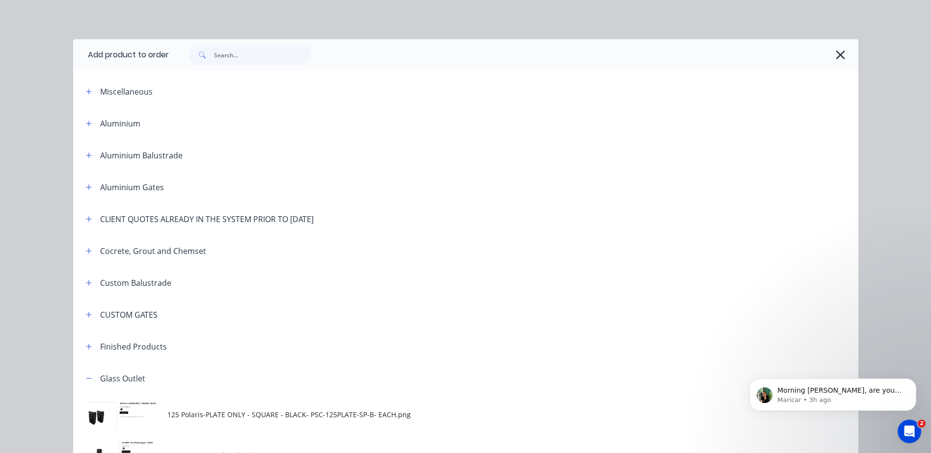
scroll to position [294, 0]
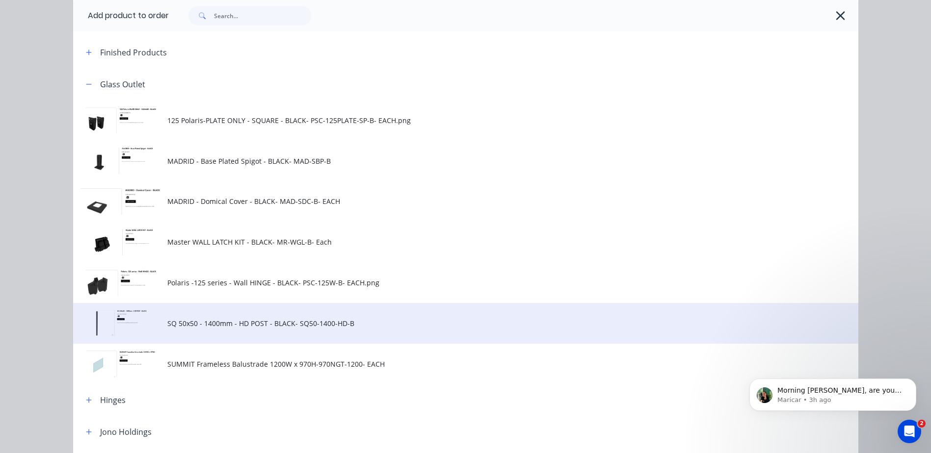
click at [220, 327] on span "SQ 50x50 - 1400mm - HD POST - BLACK- SQ50-1400-HD-B" at bounding box center [443, 323] width 552 height 10
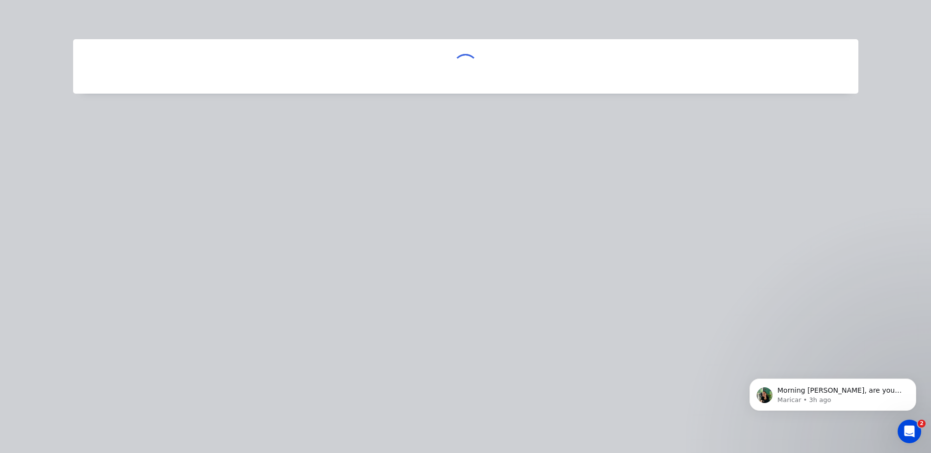
scroll to position [0, 0]
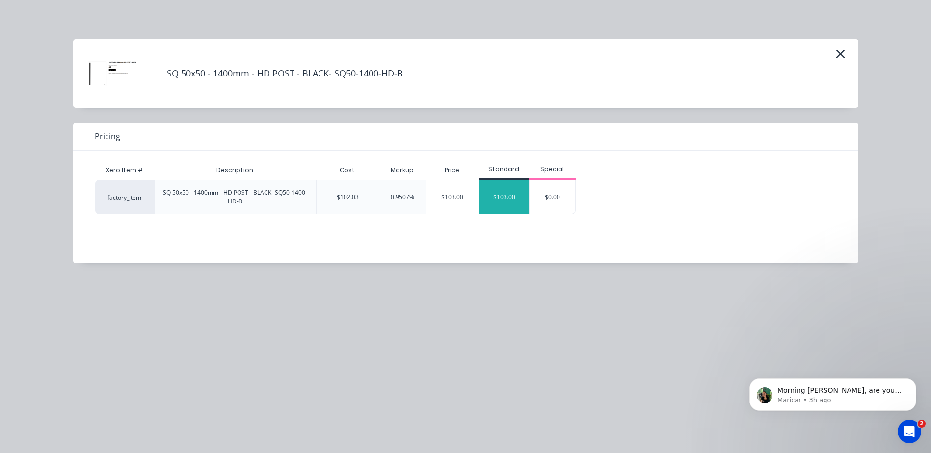
click at [497, 196] on div "$103.00" at bounding box center [504, 197] width 50 height 33
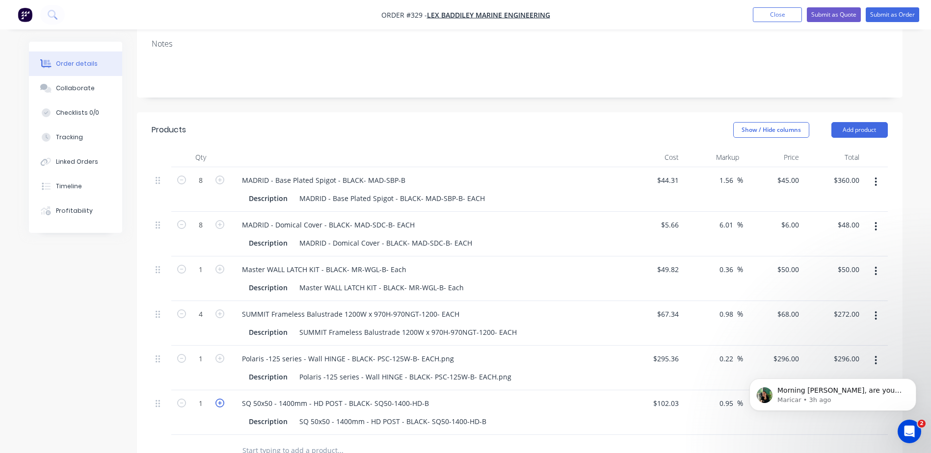
click at [220, 399] on icon "button" at bounding box center [219, 403] width 9 height 9
type input "2"
type input "$206.00"
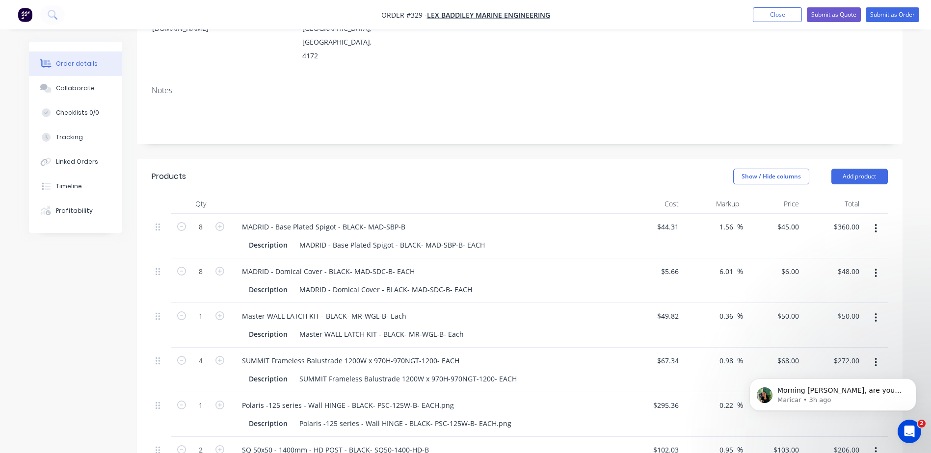
scroll to position [155, 0]
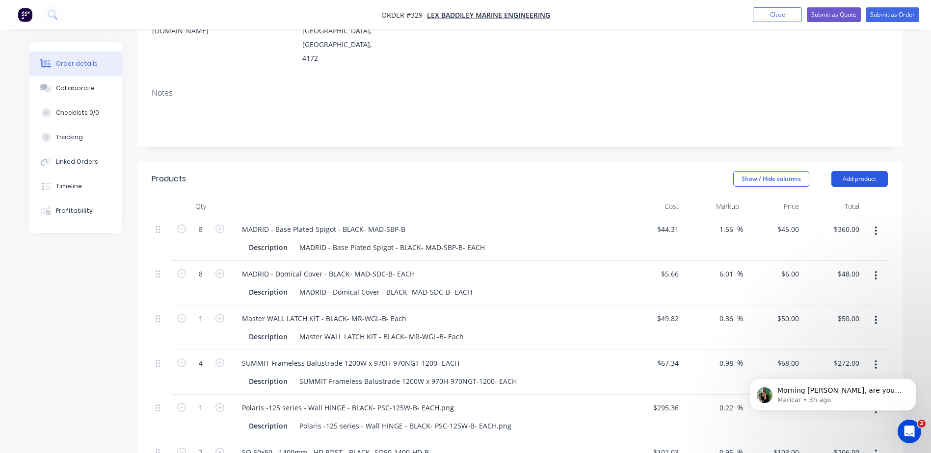
click at [862, 171] on button "Add product" at bounding box center [859, 179] width 56 height 16
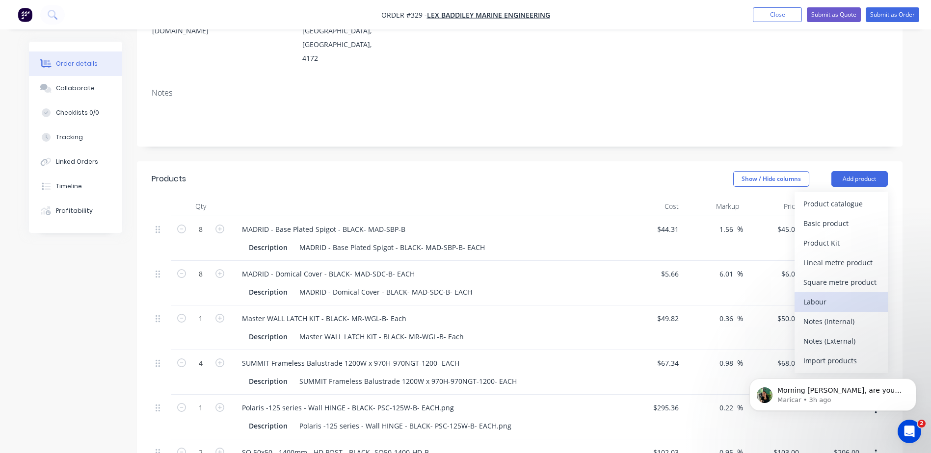
click at [811, 295] on div "Labour" at bounding box center [841, 302] width 76 height 14
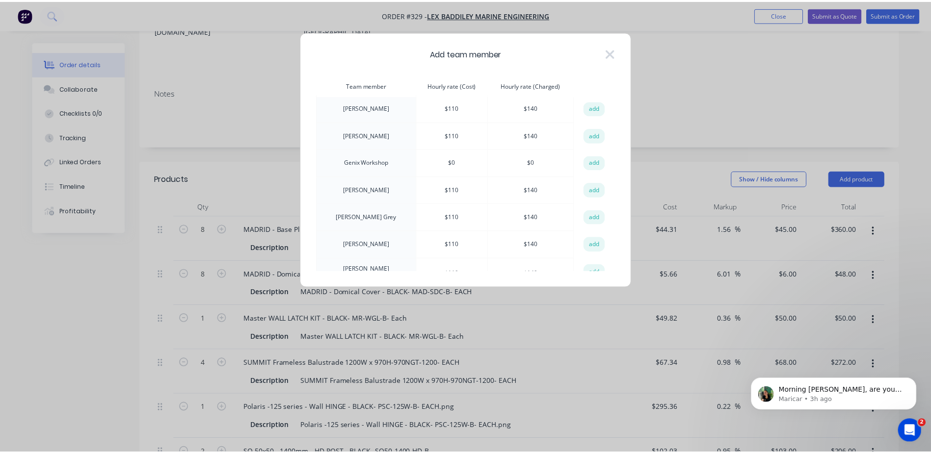
scroll to position [0, 0]
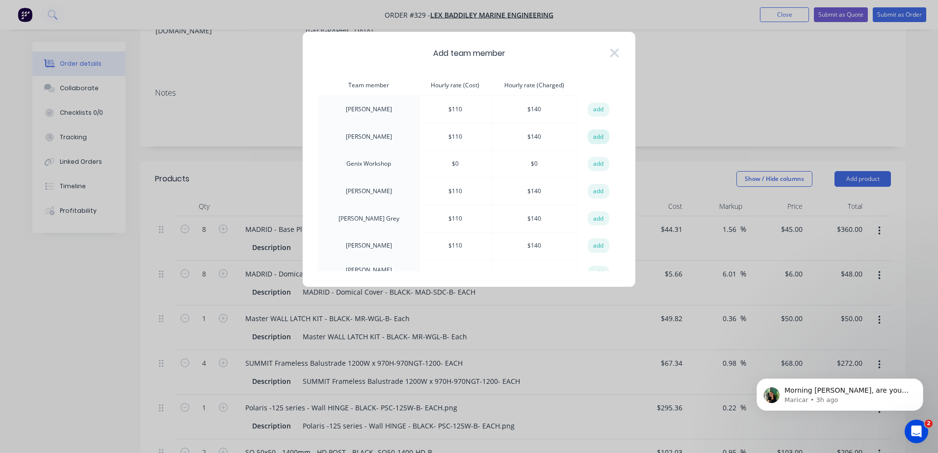
click at [594, 137] on button "add" at bounding box center [599, 137] width 22 height 15
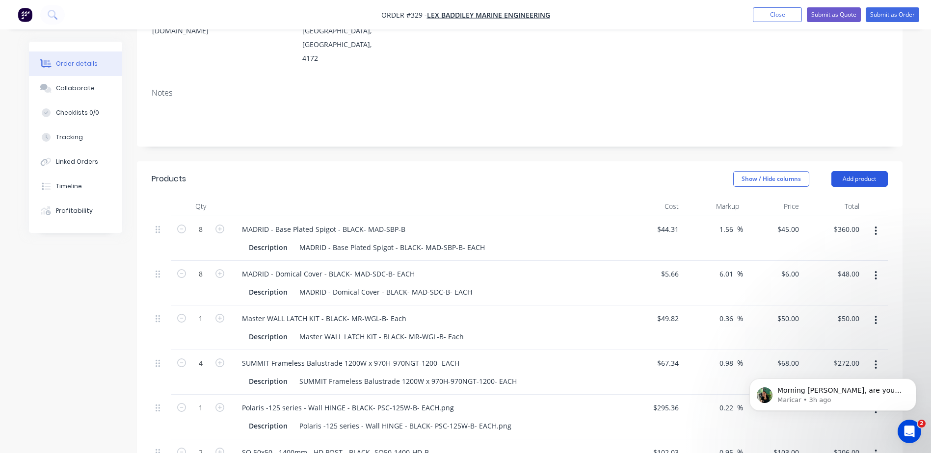
click at [876, 171] on button "Add product" at bounding box center [859, 179] width 56 height 16
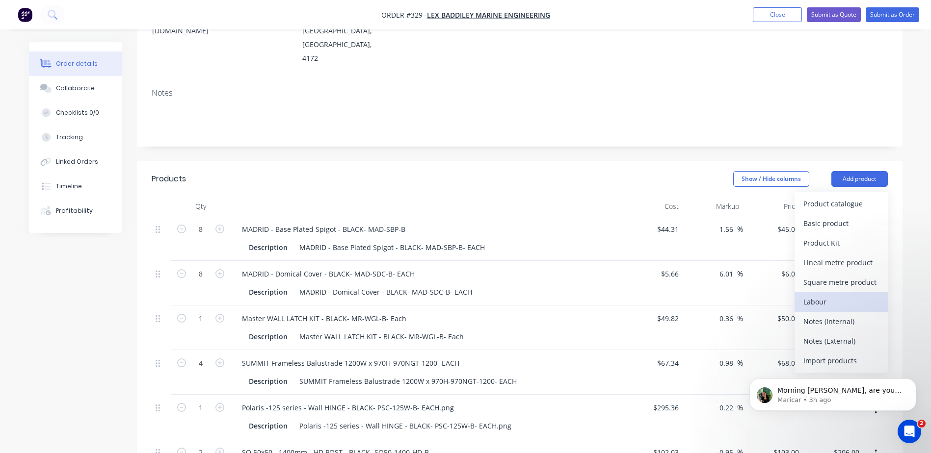
click at [820, 295] on div "Labour" at bounding box center [841, 302] width 76 height 14
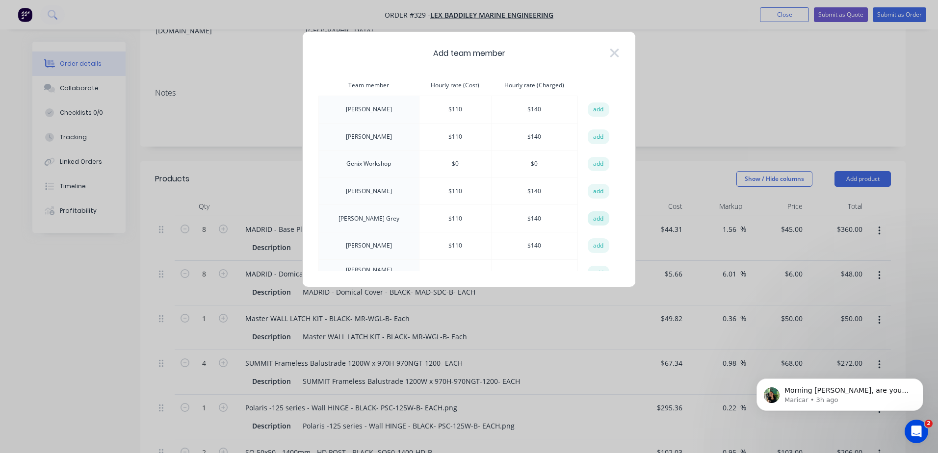
click at [591, 220] on button "add" at bounding box center [599, 218] width 22 height 15
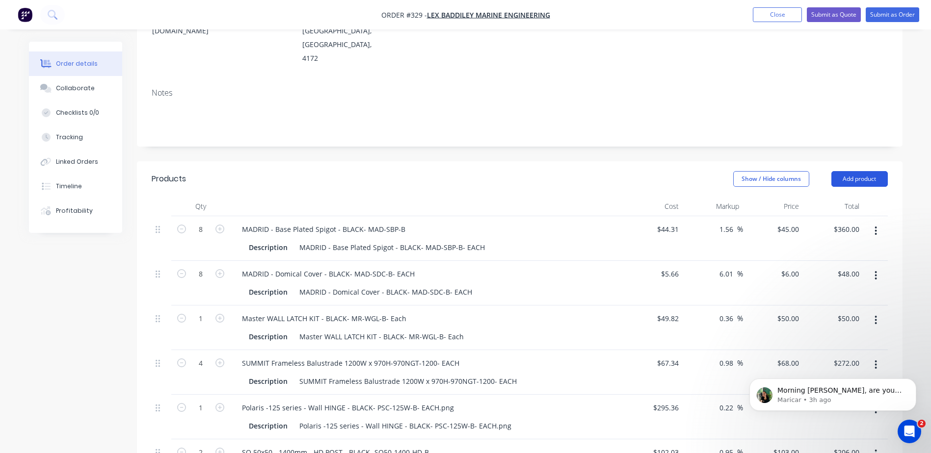
click at [856, 171] on button "Add product" at bounding box center [859, 179] width 56 height 16
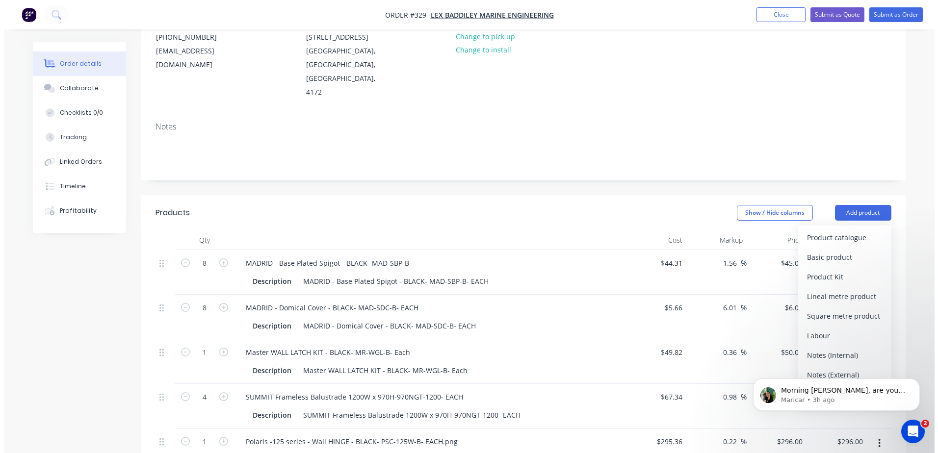
scroll to position [105, 0]
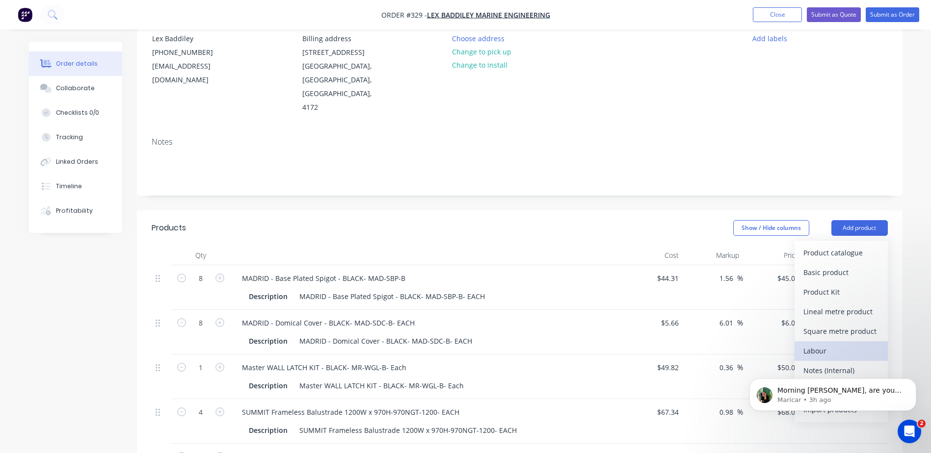
click at [811, 344] on div "Labour" at bounding box center [841, 351] width 76 height 14
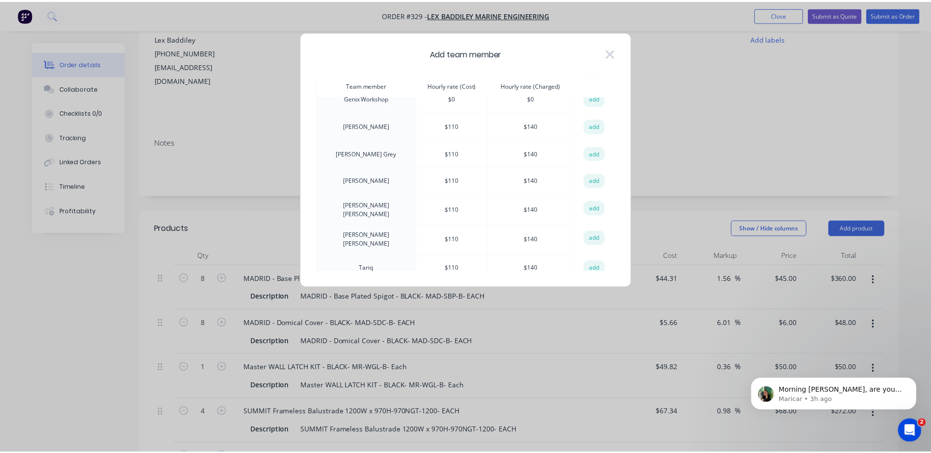
scroll to position [70, 0]
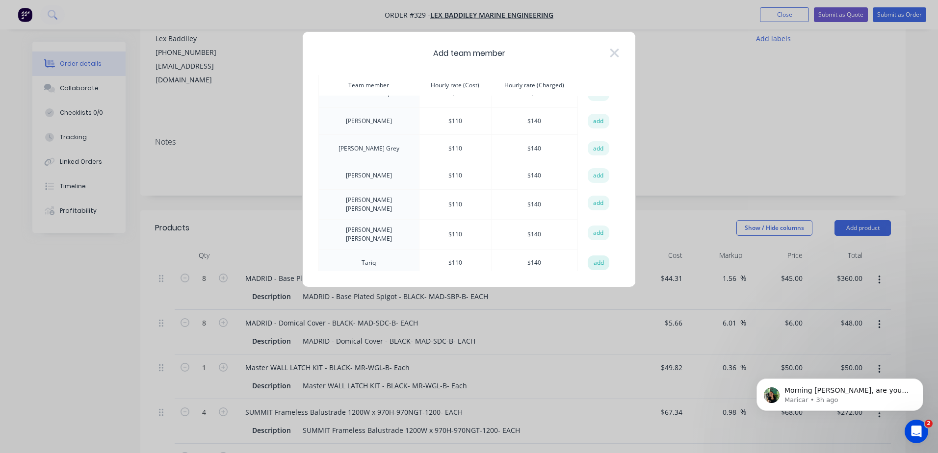
click at [590, 256] on button "add" at bounding box center [599, 263] width 22 height 15
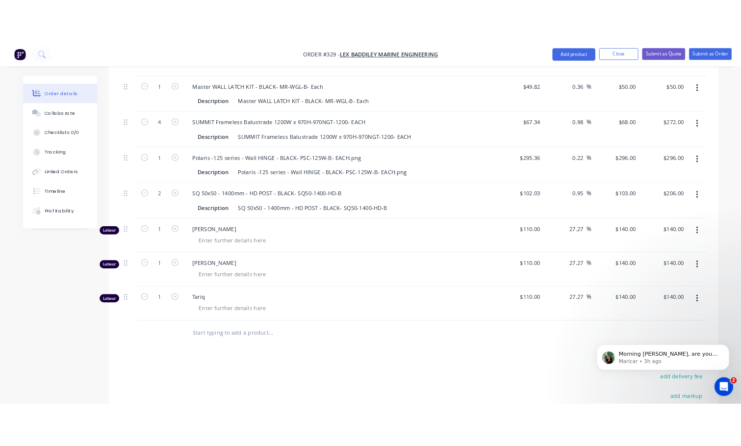
scroll to position [400, 0]
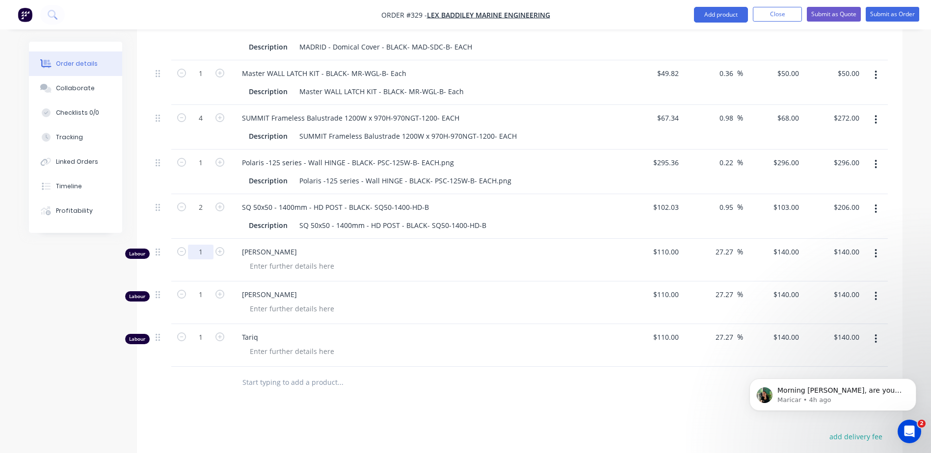
type input "2"
type input "$280.00"
type input "4.5"
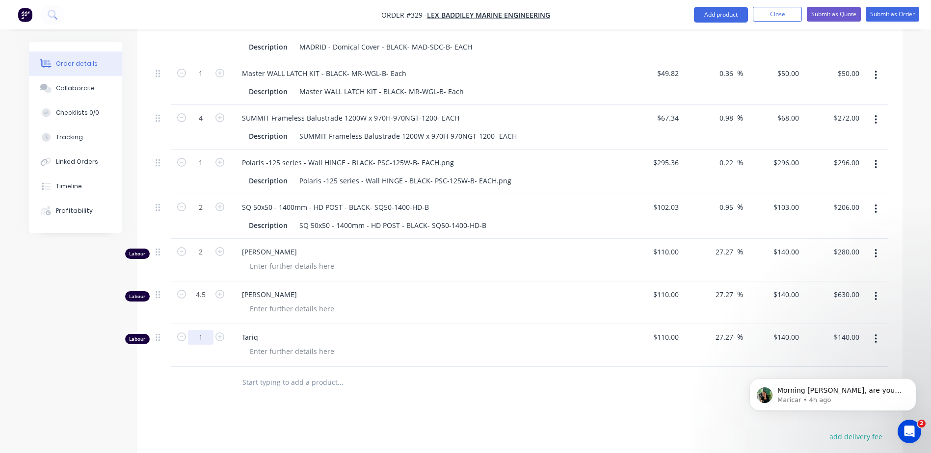
type input "$630.00"
type input "1.5"
type input "$210.00"
click at [198, 373] on div "Products Show / Hide columns Add product Qty Cost Markup Price Total 8 MADRID -…" at bounding box center [519, 275] width 765 height 718
